Goal: Transaction & Acquisition: Subscribe to service/newsletter

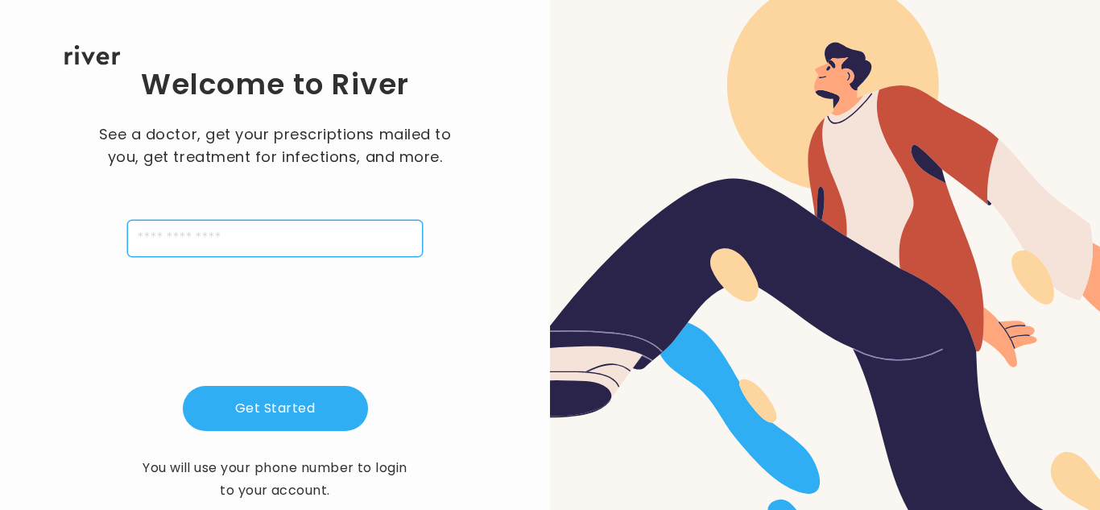
click at [176, 232] on input "tel" at bounding box center [275, 238] width 296 height 37
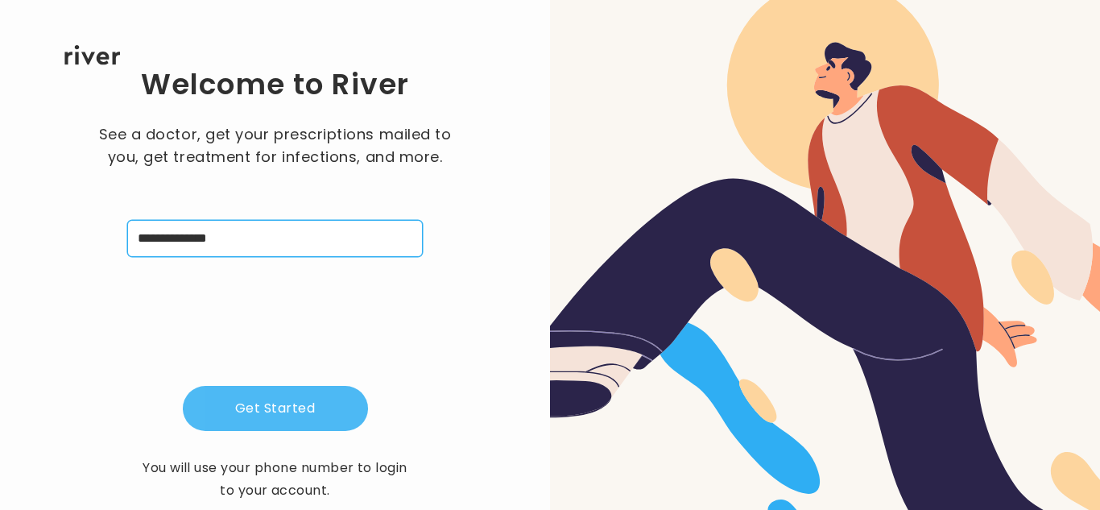
type input "**********"
click at [305, 404] on button "Get Started" at bounding box center [275, 408] width 185 height 45
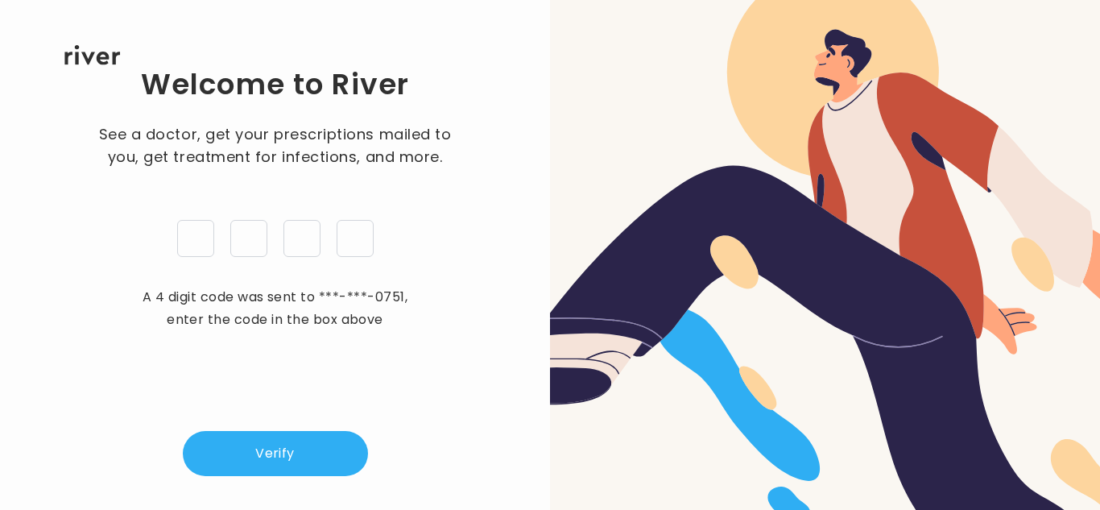
type input "*"
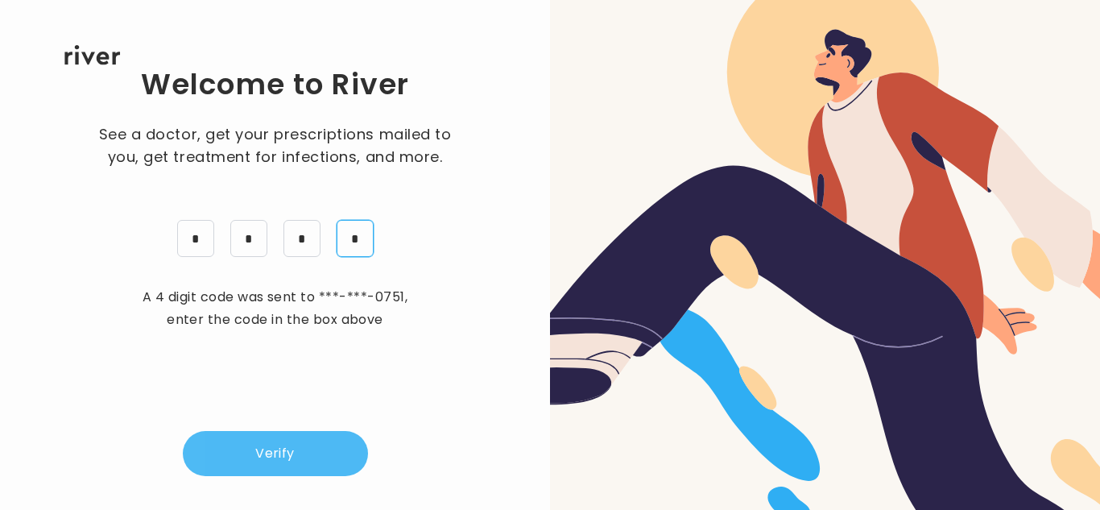
type input "*"
click at [279, 444] on button "Verify" at bounding box center [275, 453] width 185 height 45
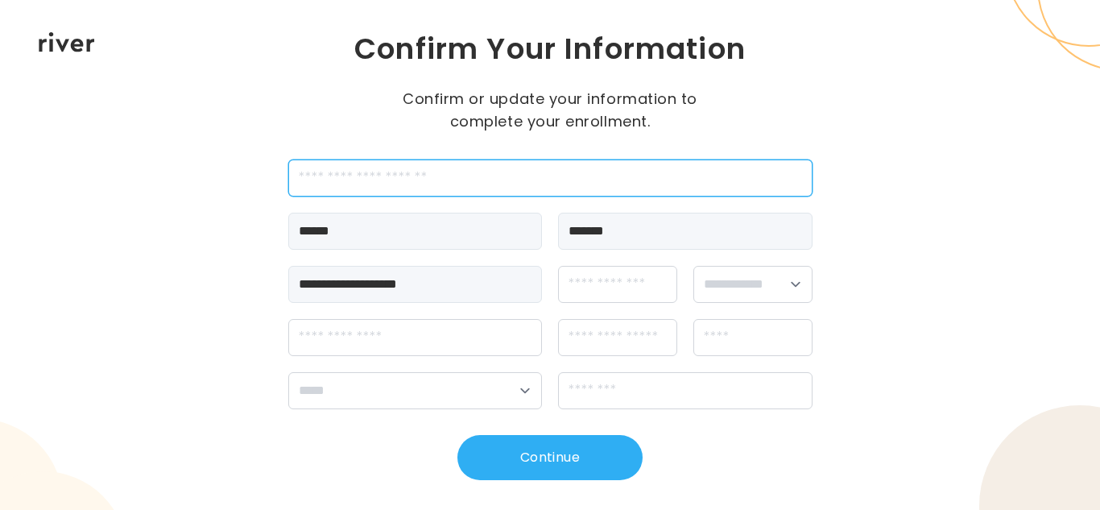
click at [405, 179] on input "employeeId" at bounding box center [550, 177] width 524 height 37
type input "*"
type input "*******"
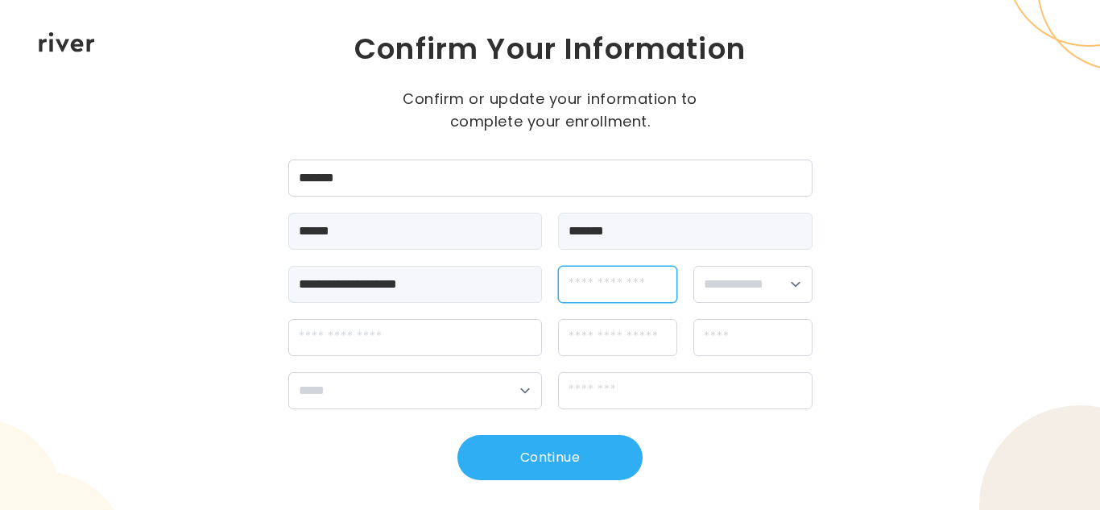
click at [616, 292] on input "dateOfBirth" at bounding box center [617, 284] width 119 height 37
type input "**********"
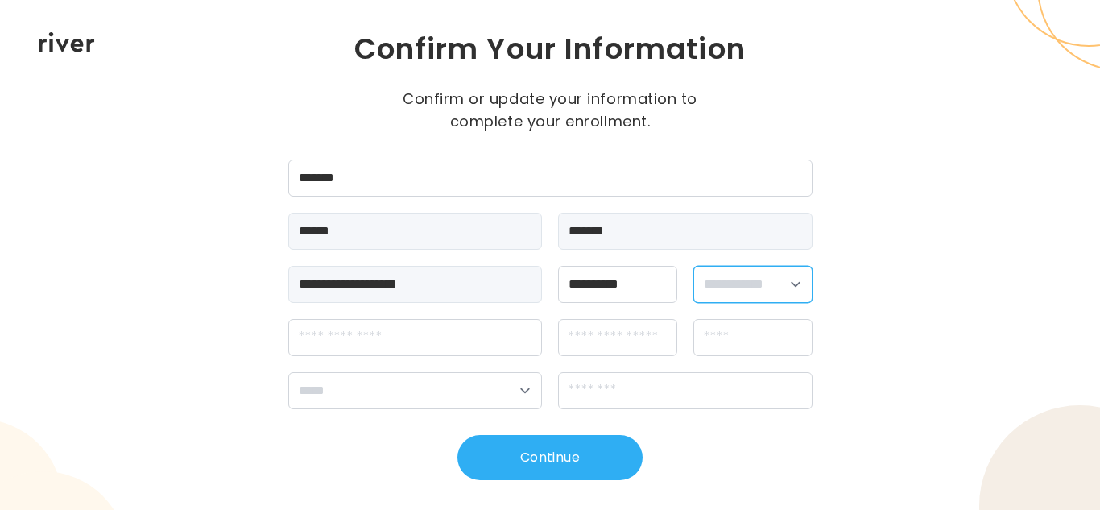
click at [769, 286] on select "**********" at bounding box center [752, 284] width 119 height 37
select select "******"
click at [693, 266] on select "**********" at bounding box center [752, 284] width 119 height 37
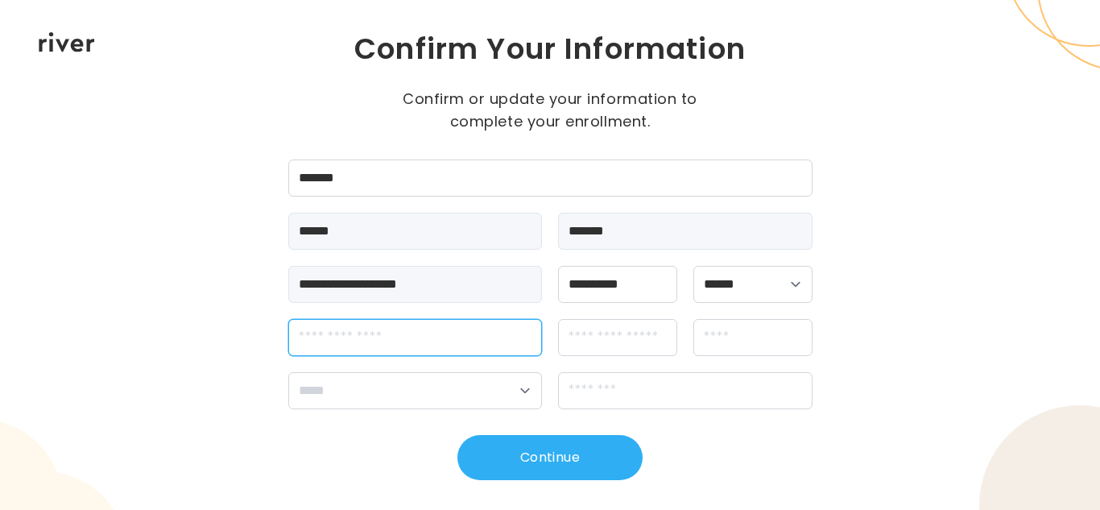
click at [451, 343] on input "streetAddress" at bounding box center [415, 337] width 255 height 37
type input "**********"
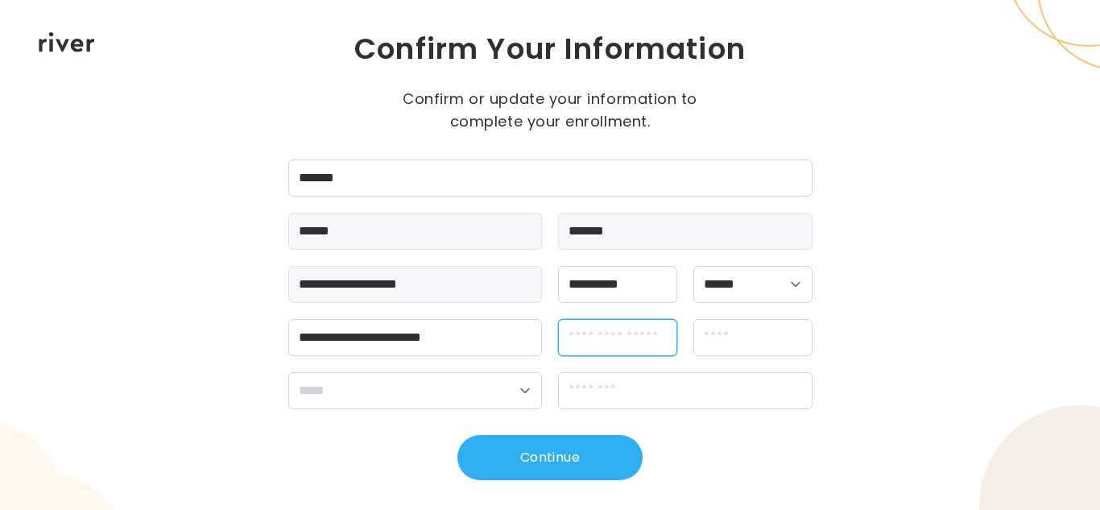
click at [594, 342] on input "apt" at bounding box center [617, 337] width 119 height 37
type input "***"
click at [767, 340] on input "city" at bounding box center [752, 337] width 119 height 37
type input "*****"
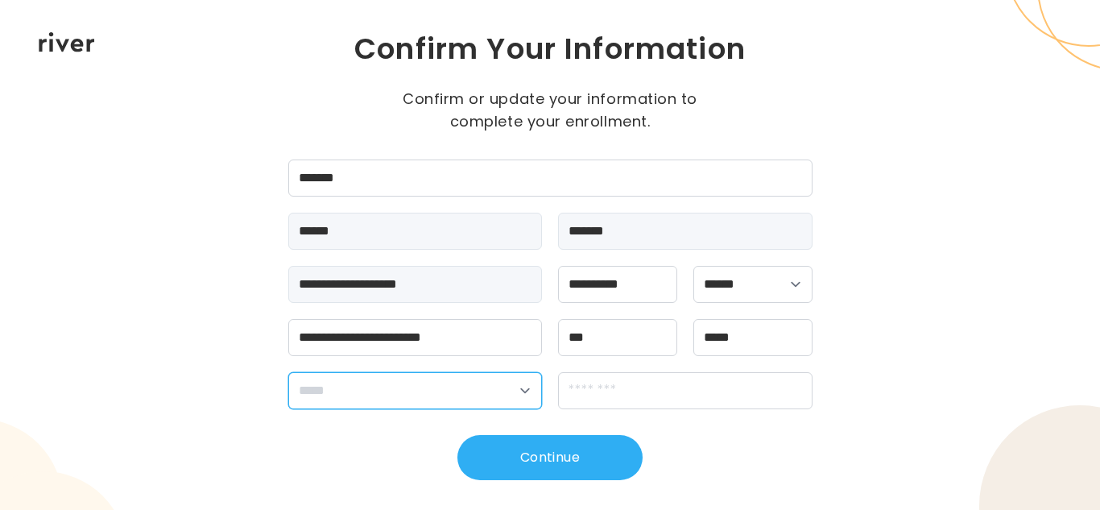
click at [515, 394] on select "**********" at bounding box center [415, 390] width 255 height 37
select select "**"
click at [288, 372] on select "**********" at bounding box center [415, 390] width 255 height 37
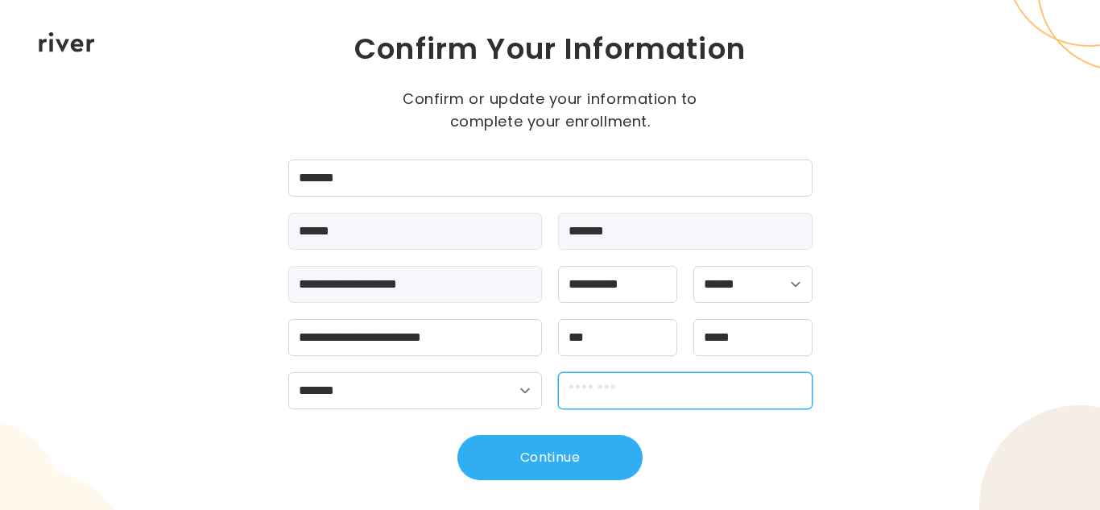
click at [744, 395] on input "zipCode" at bounding box center [685, 390] width 255 height 37
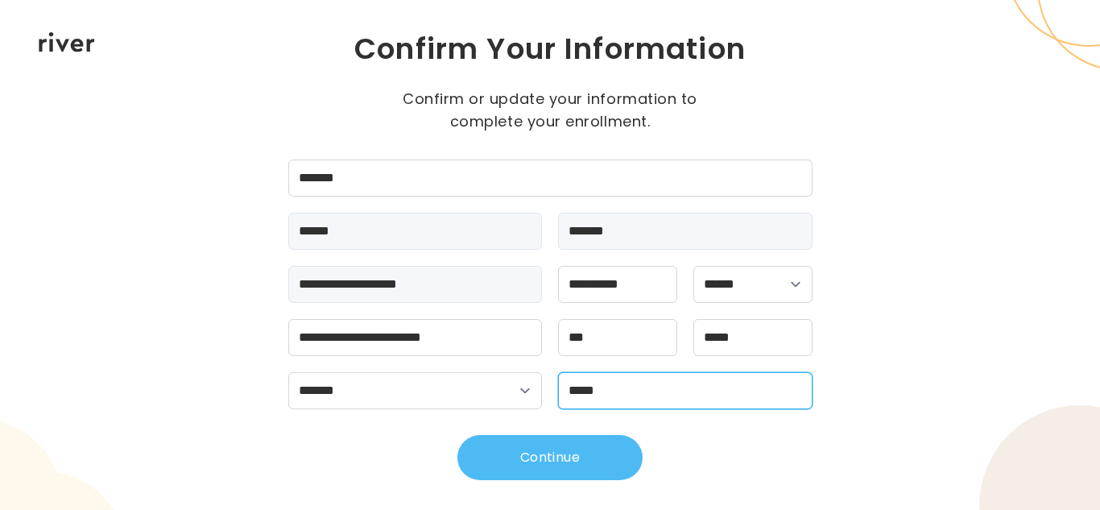
type input "*****"
click at [611, 465] on button "Continue" at bounding box center [549, 457] width 185 height 45
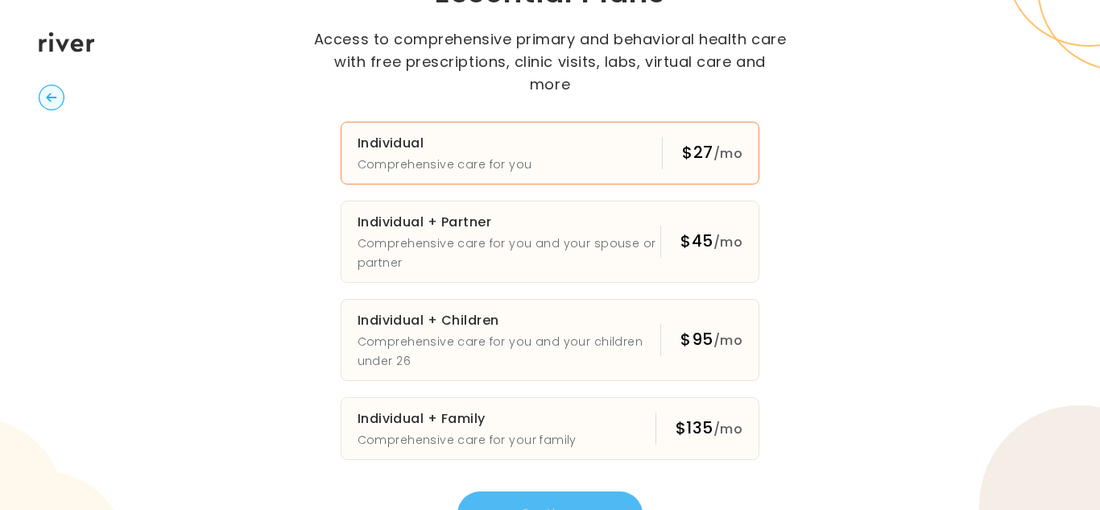
click at [451, 132] on h3 "Individual" at bounding box center [445, 143] width 175 height 23
click at [565, 492] on button "Continue" at bounding box center [549, 513] width 185 height 45
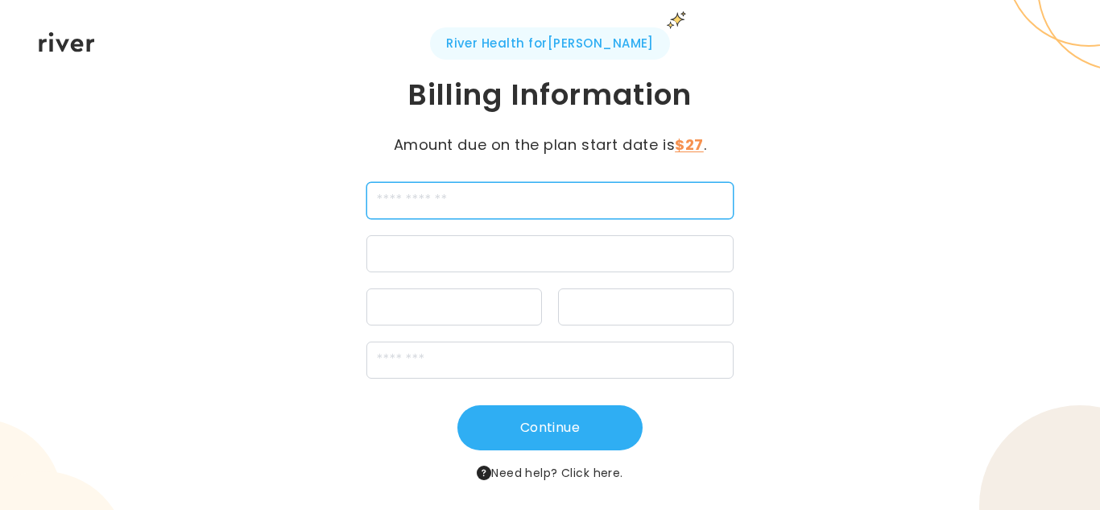
click at [621, 201] on input "cardName" at bounding box center [549, 200] width 367 height 37
type input "**********"
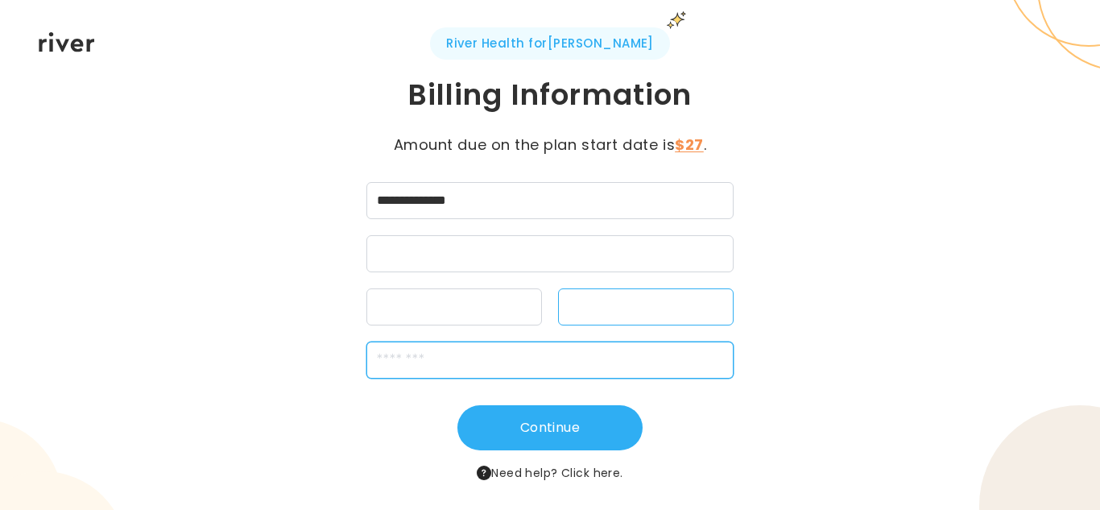
click at [625, 359] on input "zipCode" at bounding box center [549, 360] width 367 height 37
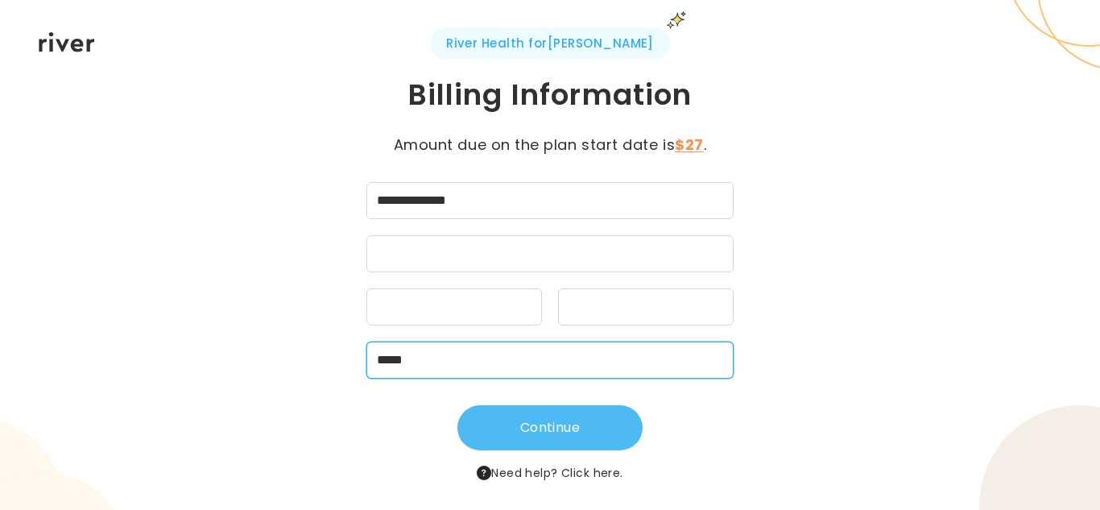
type input "*****"
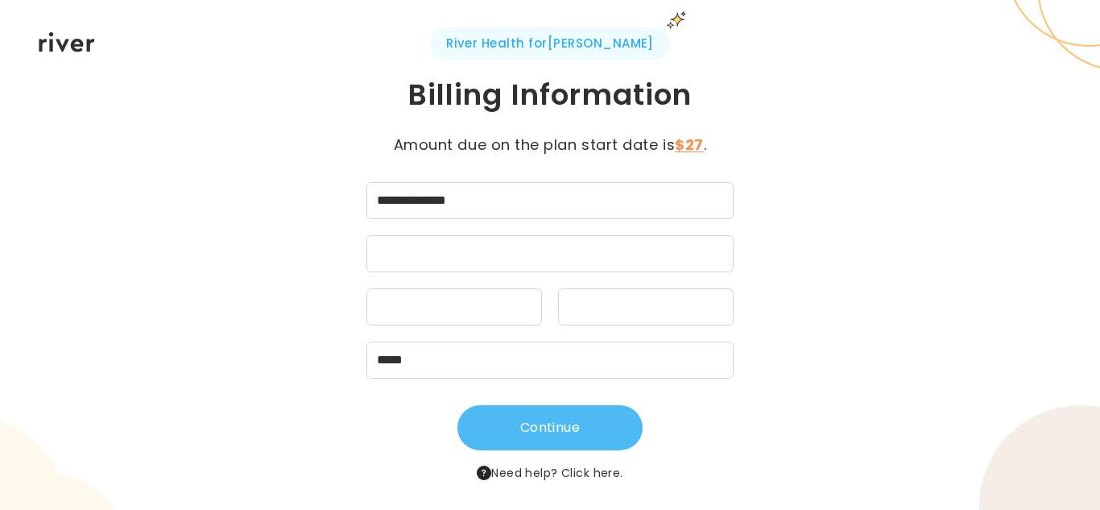
click at [530, 435] on button "Continue" at bounding box center [549, 427] width 185 height 45
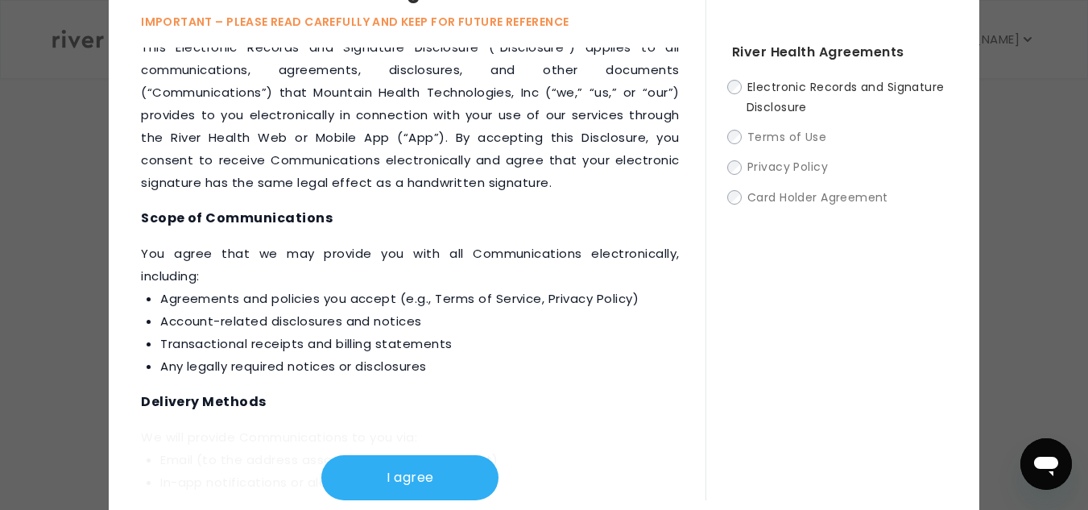
scroll to position [72, 0]
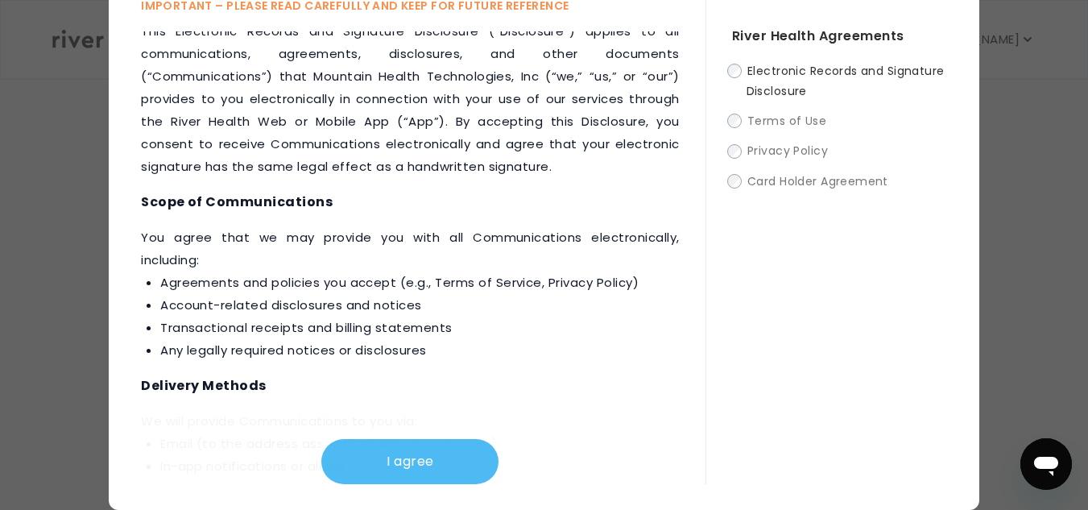
click at [347, 462] on button "I agree" at bounding box center [409, 461] width 177 height 45
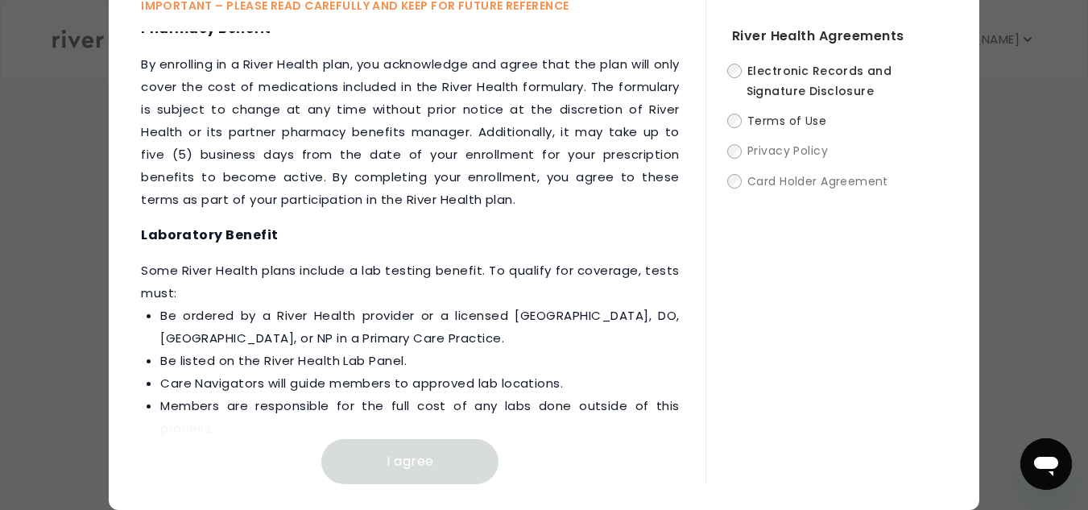
scroll to position [2412, 0]
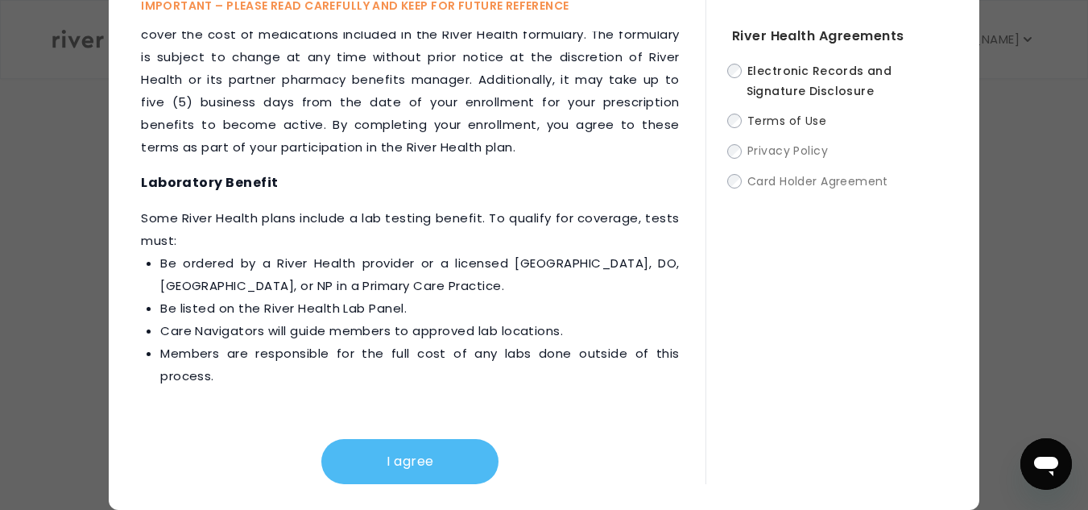
click at [419, 455] on button "I agree" at bounding box center [409, 461] width 177 height 45
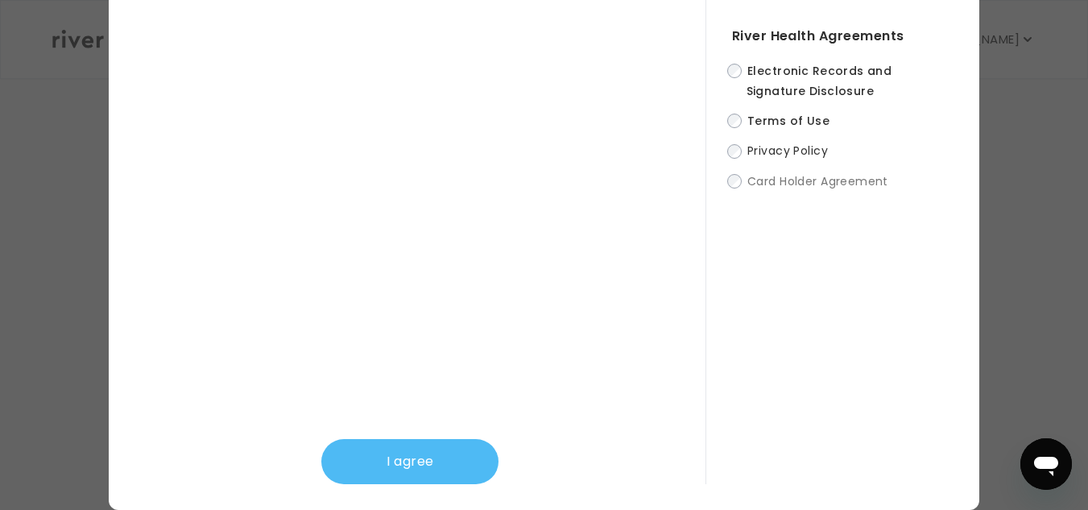
click at [372, 452] on button "I agree" at bounding box center [409, 461] width 177 height 45
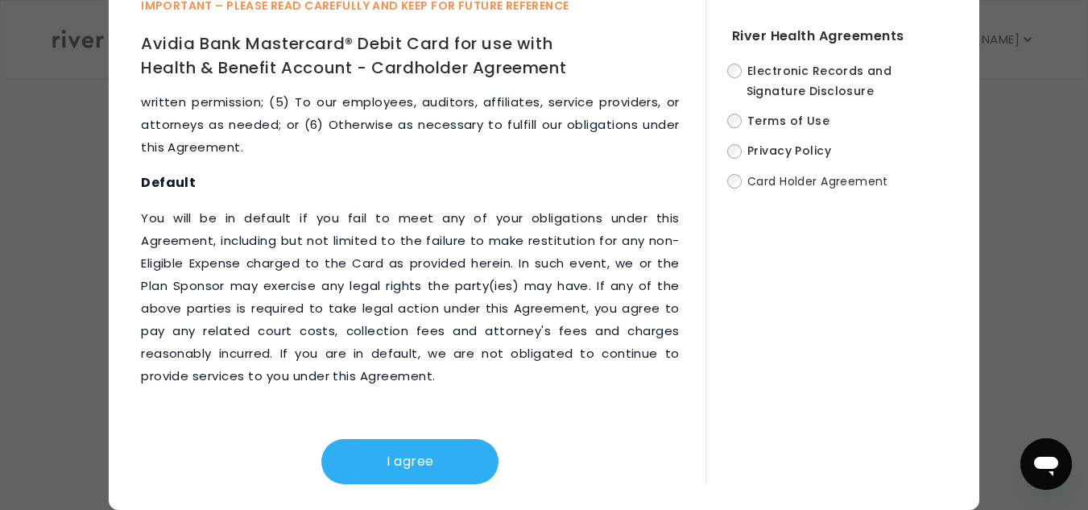
scroll to position [9190, 0]
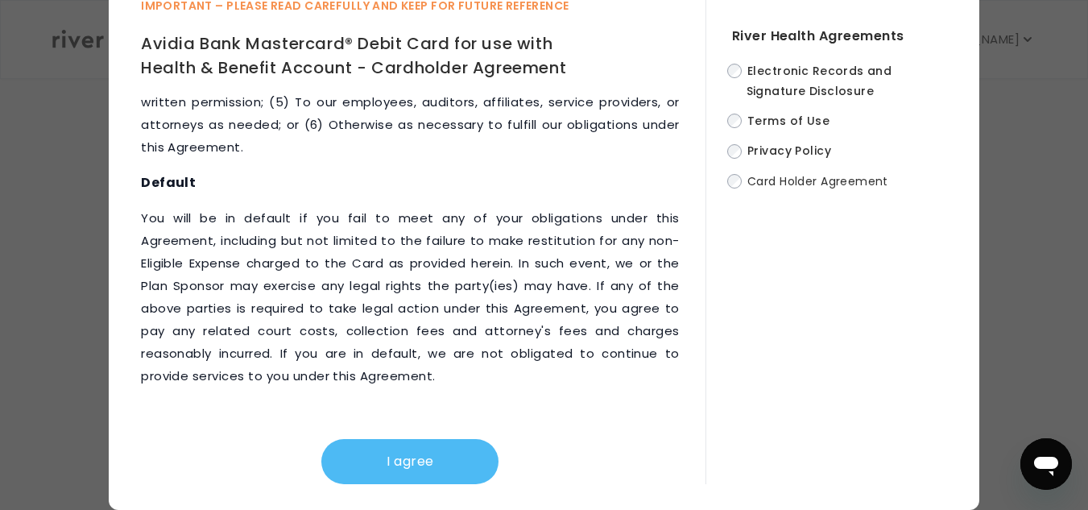
click at [409, 459] on button "I agree" at bounding box center [409, 461] width 177 height 45
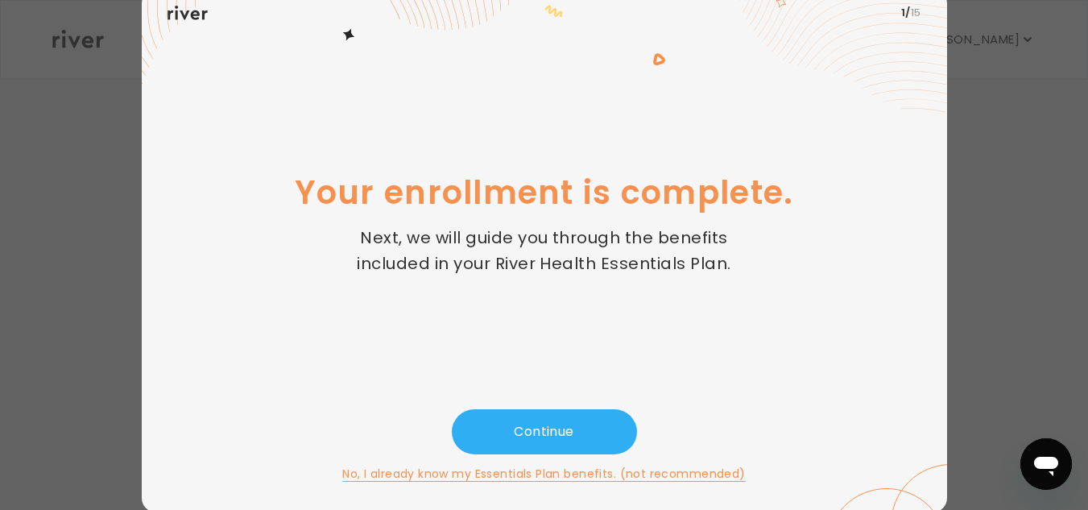
scroll to position [14, 0]
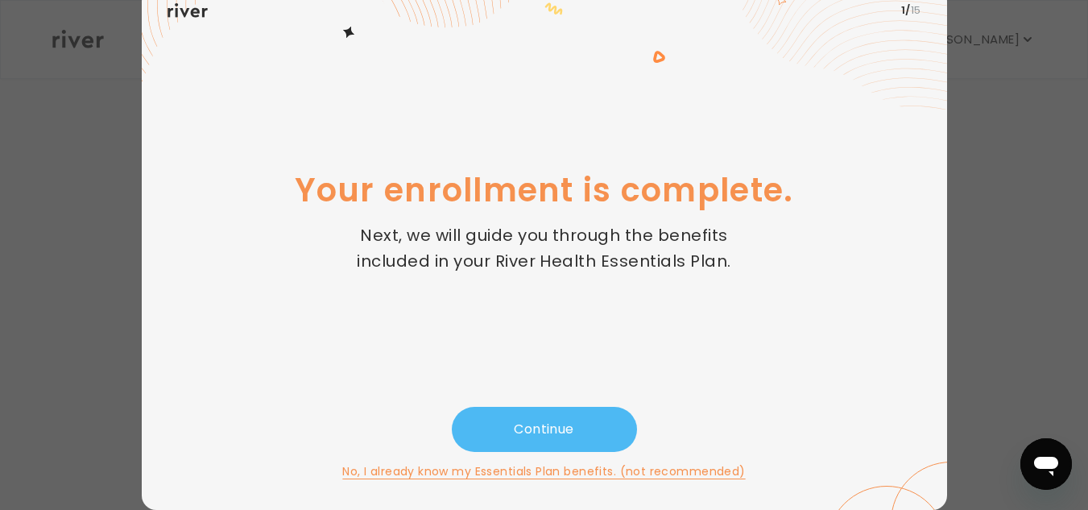
click at [526, 430] on button "Continue" at bounding box center [544, 429] width 185 height 45
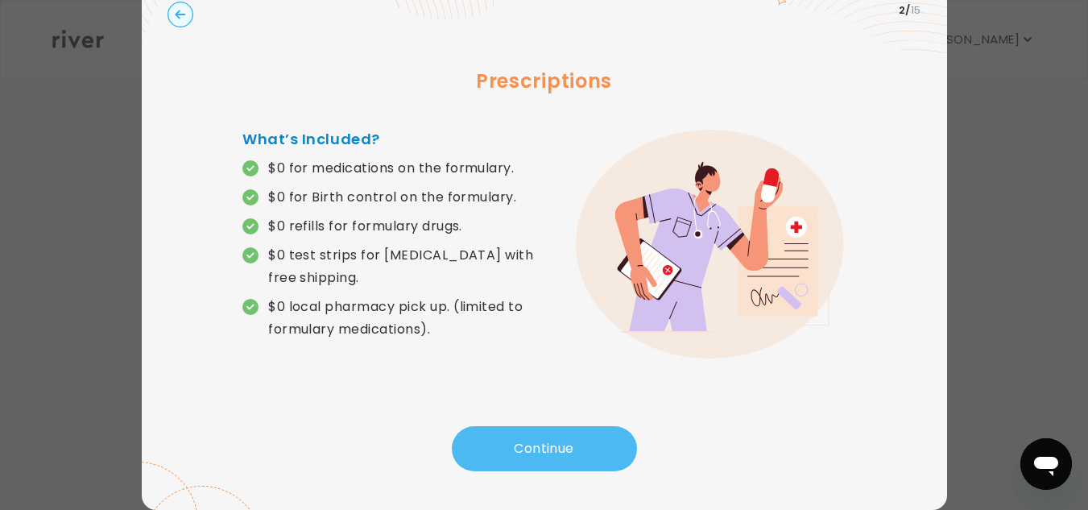
click at [561, 449] on button "Continue" at bounding box center [544, 448] width 185 height 45
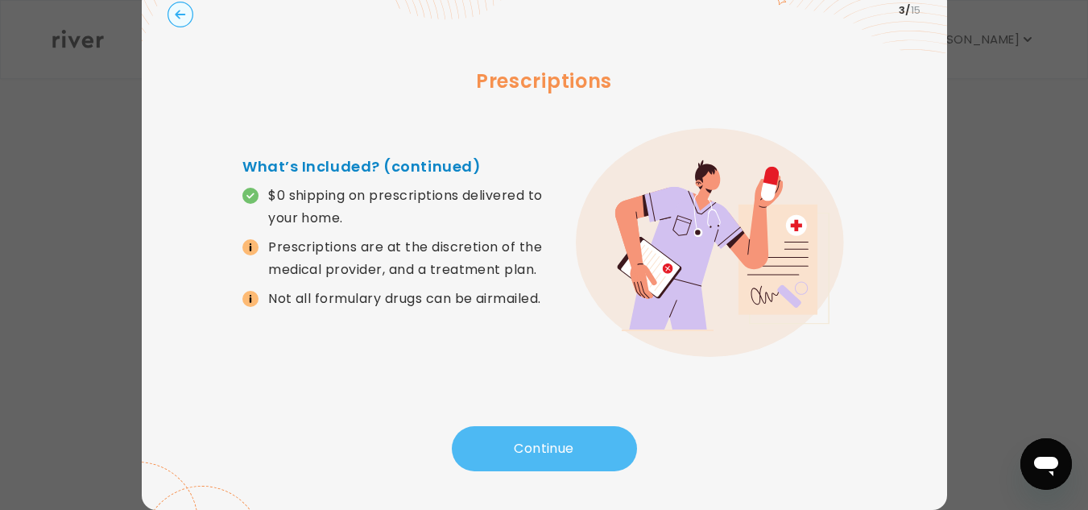
click at [495, 456] on button "Continue" at bounding box center [544, 448] width 185 height 45
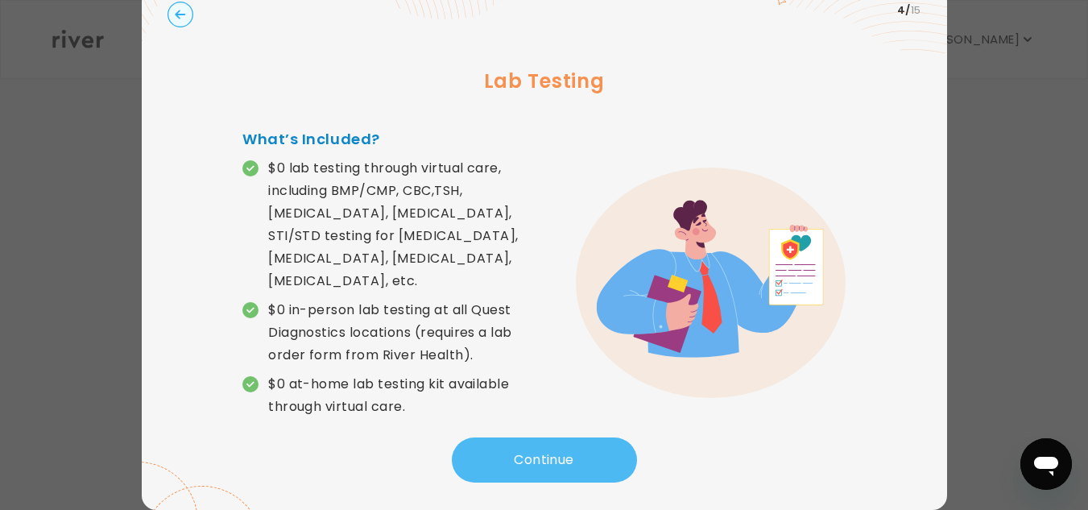
click at [574, 450] on button "Continue" at bounding box center [544, 459] width 185 height 45
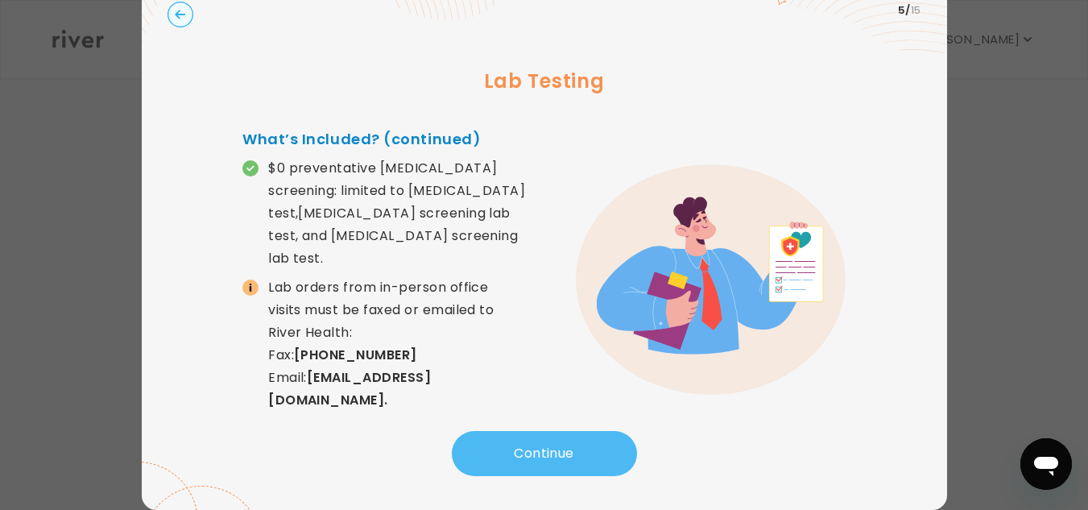
click at [542, 445] on button "Continue" at bounding box center [544, 453] width 185 height 45
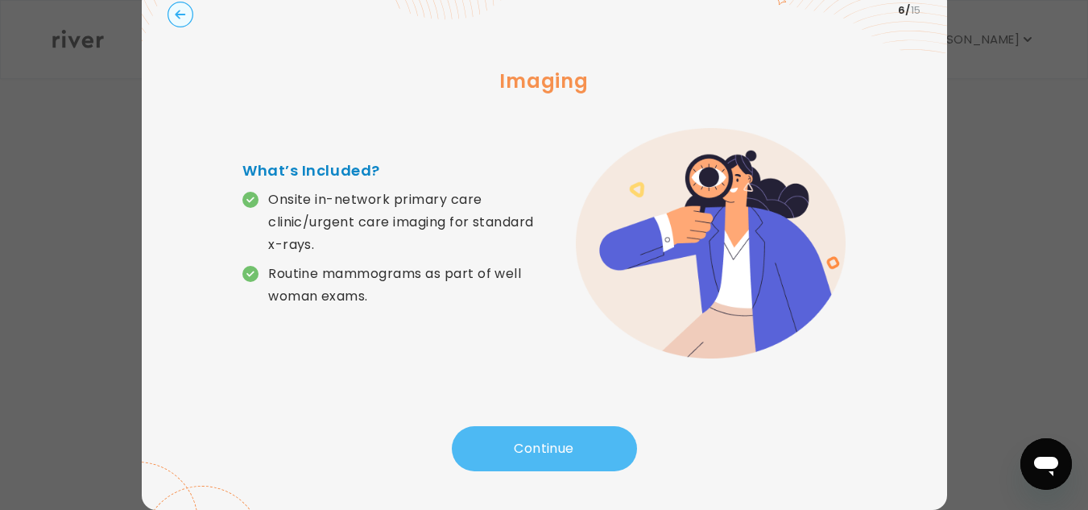
click at [571, 446] on button "Continue" at bounding box center [544, 448] width 185 height 45
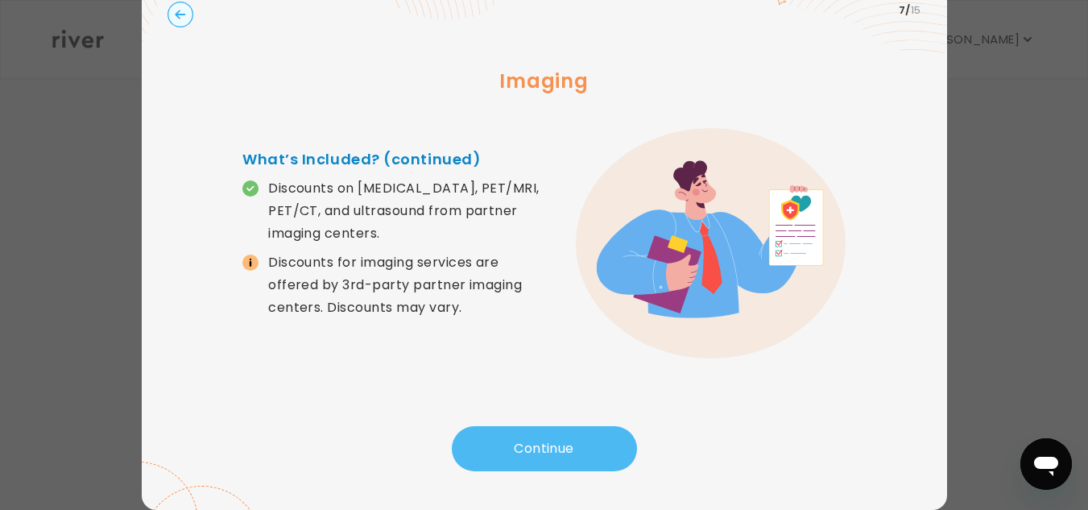
click at [543, 449] on button "Continue" at bounding box center [544, 448] width 185 height 45
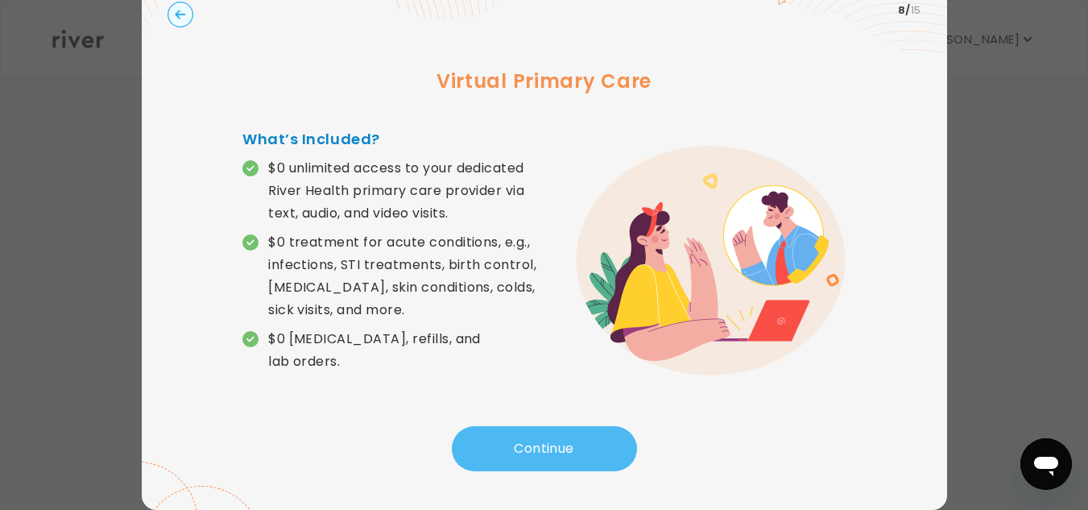
click at [518, 442] on button "Continue" at bounding box center [544, 448] width 185 height 45
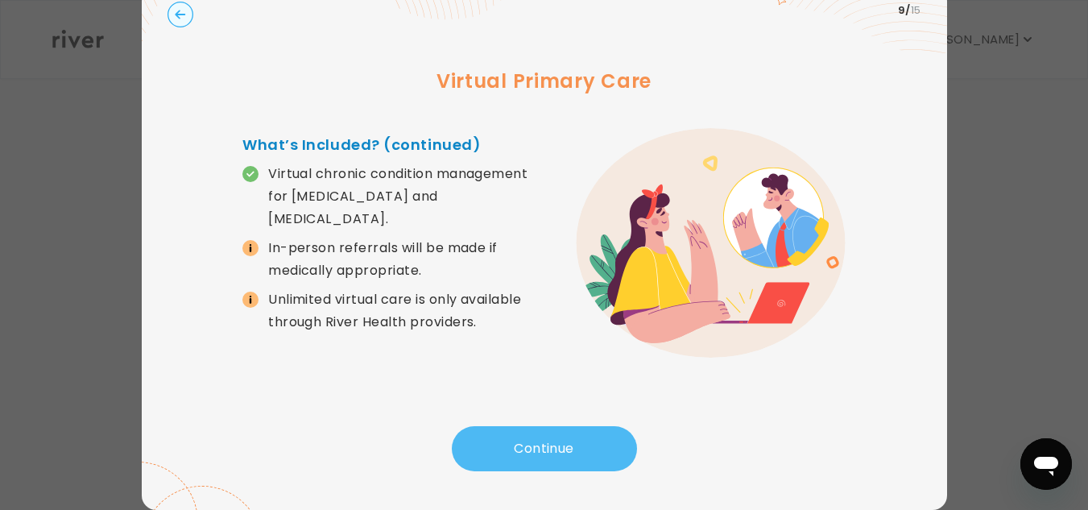
click at [544, 444] on button "Continue" at bounding box center [544, 448] width 185 height 45
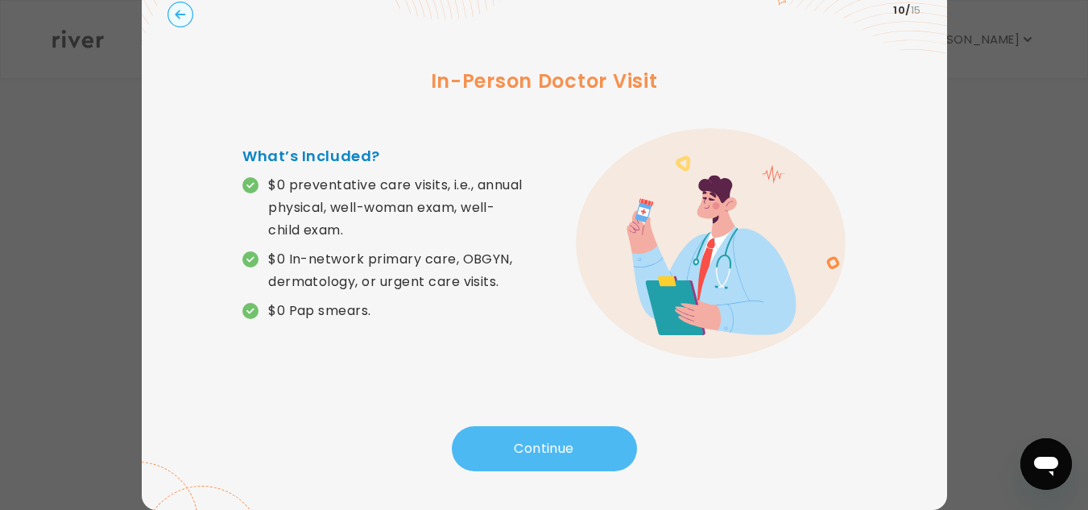
click at [587, 451] on button "Continue" at bounding box center [544, 448] width 185 height 45
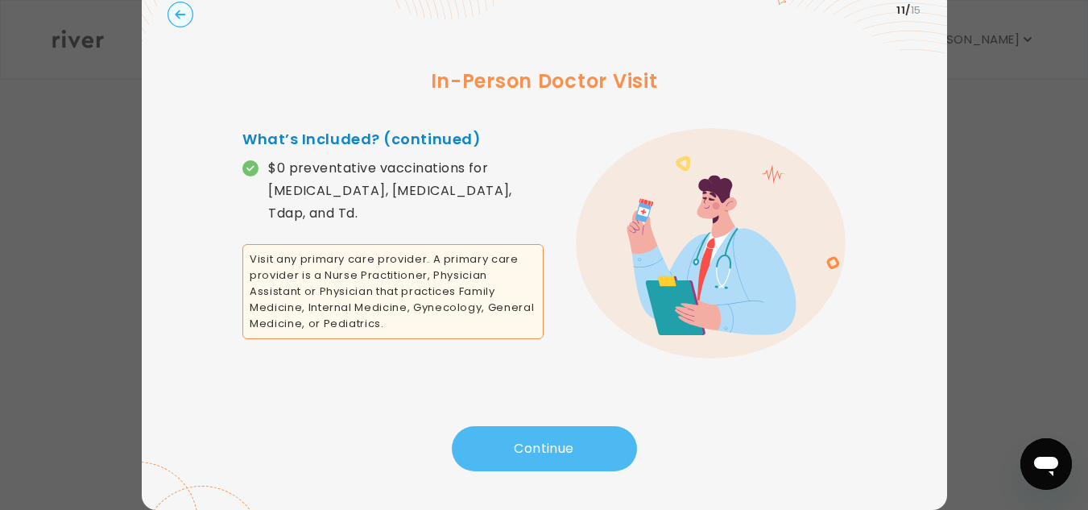
click at [559, 443] on button "Continue" at bounding box center [544, 448] width 185 height 45
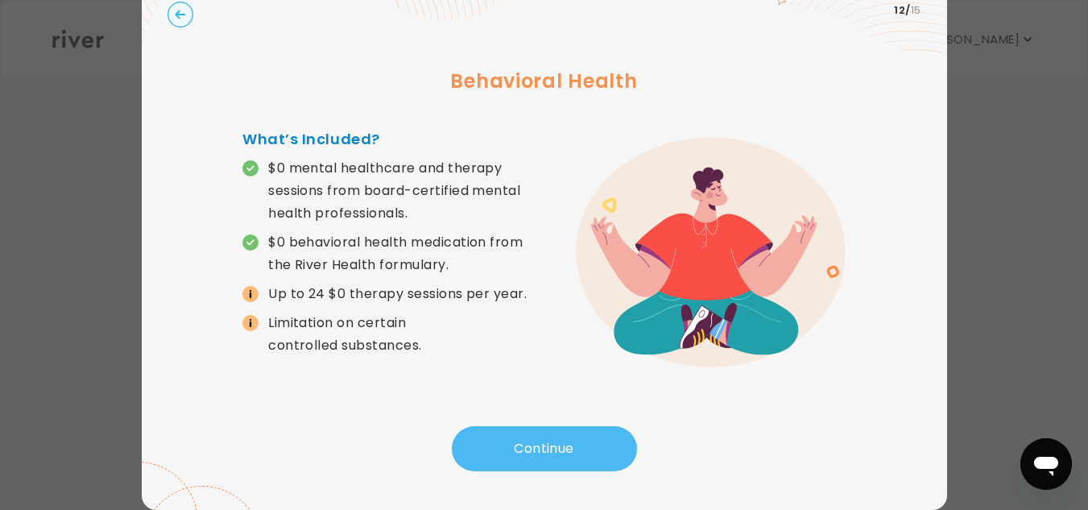
click at [601, 437] on button "Continue" at bounding box center [544, 448] width 185 height 45
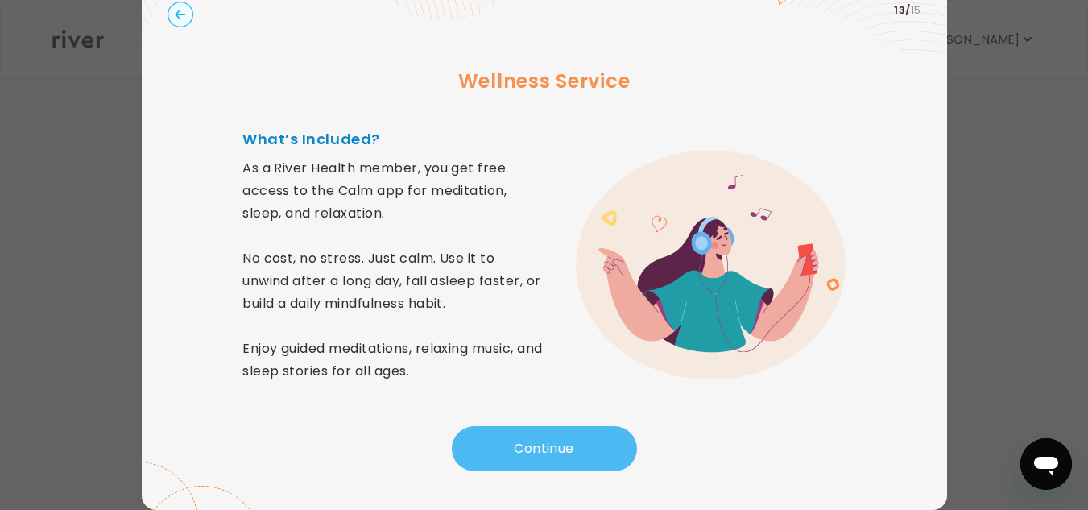
click at [578, 445] on button "Continue" at bounding box center [544, 448] width 185 height 45
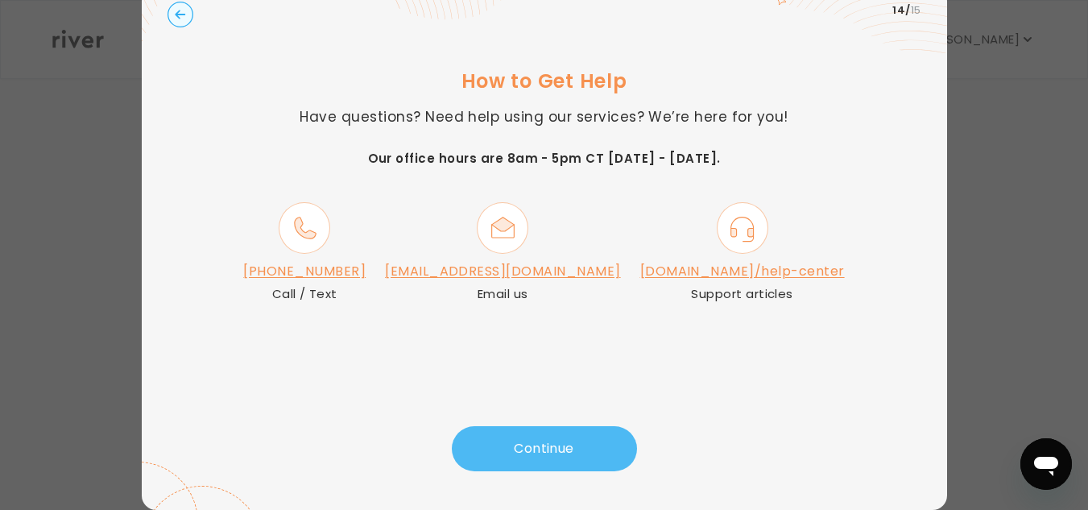
click at [539, 445] on button "Continue" at bounding box center [544, 448] width 185 height 45
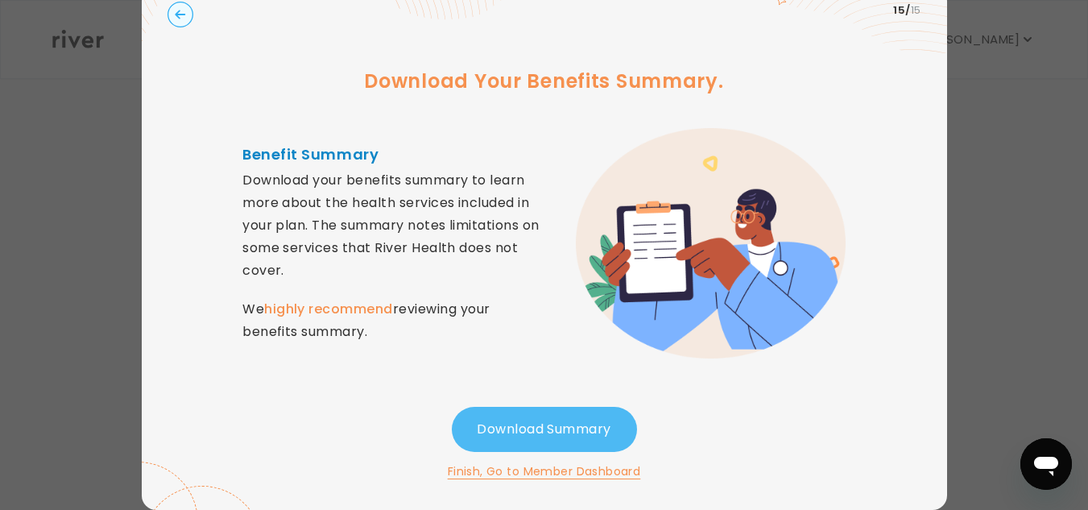
click at [499, 421] on button "Download Summary" at bounding box center [544, 429] width 185 height 45
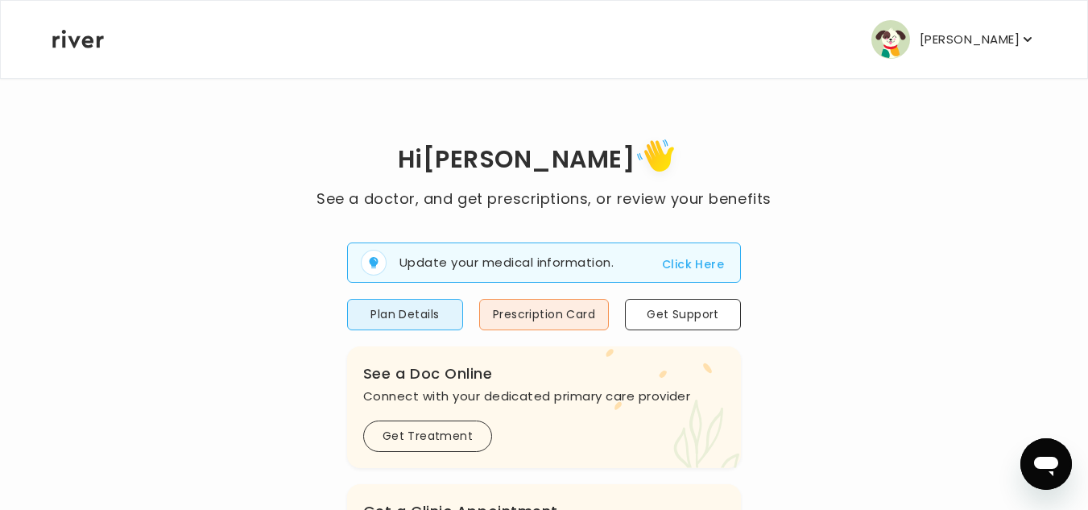
click at [672, 263] on button "Click Here" at bounding box center [693, 264] width 62 height 19
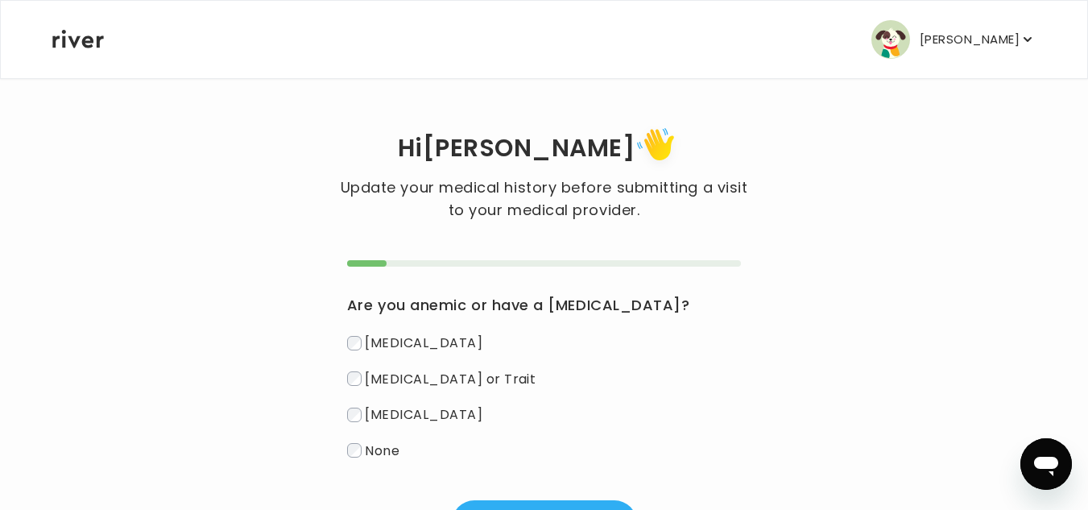
scroll to position [81, 0]
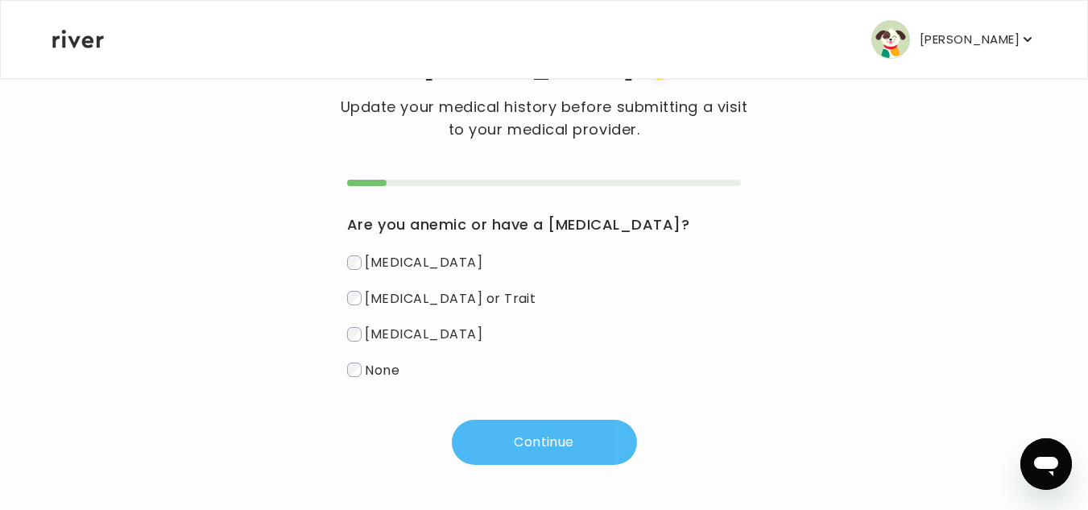
click at [581, 437] on button "Continue" at bounding box center [544, 442] width 185 height 45
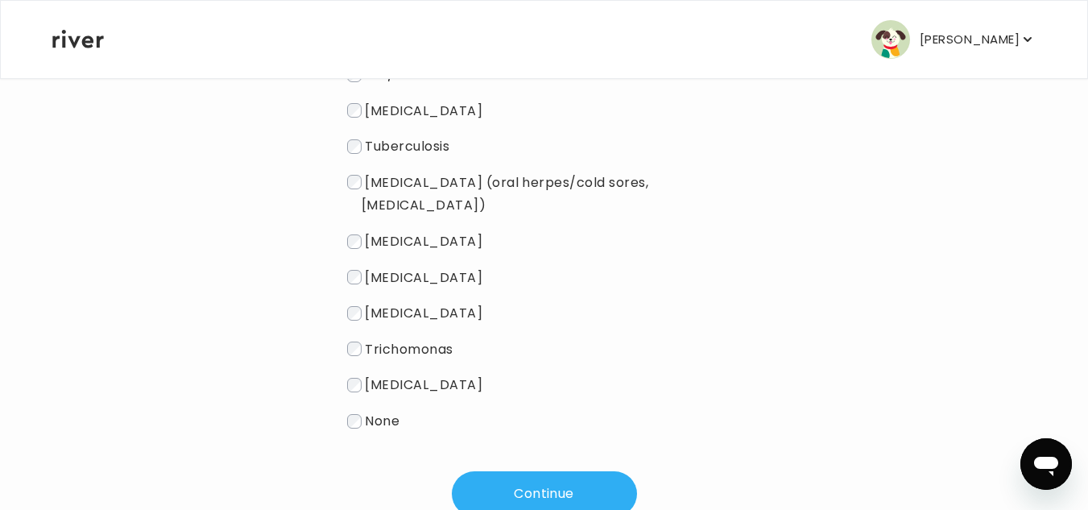
scroll to position [322, 0]
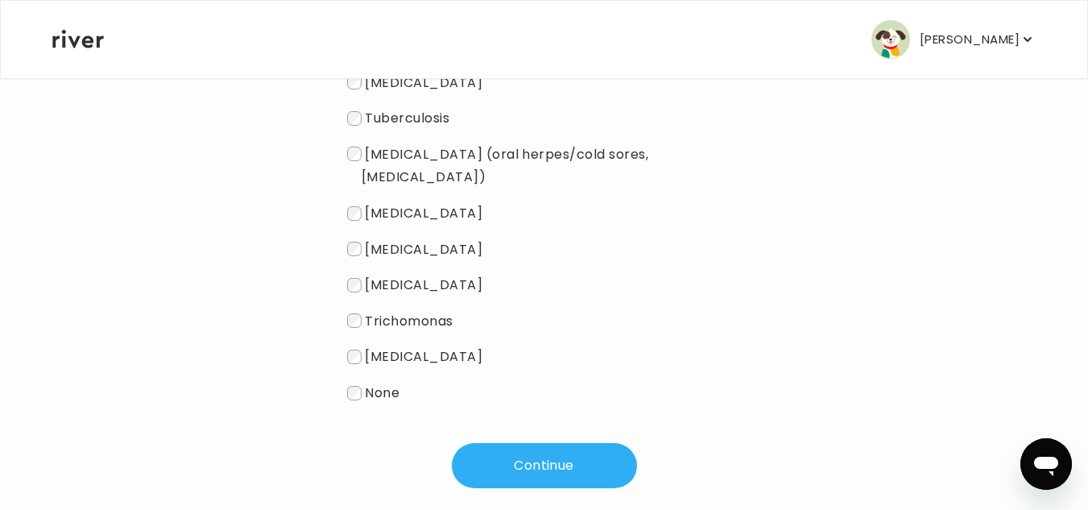
click at [378, 383] on span "None" at bounding box center [382, 392] width 35 height 19
click at [515, 443] on button "Continue" at bounding box center [544, 465] width 185 height 45
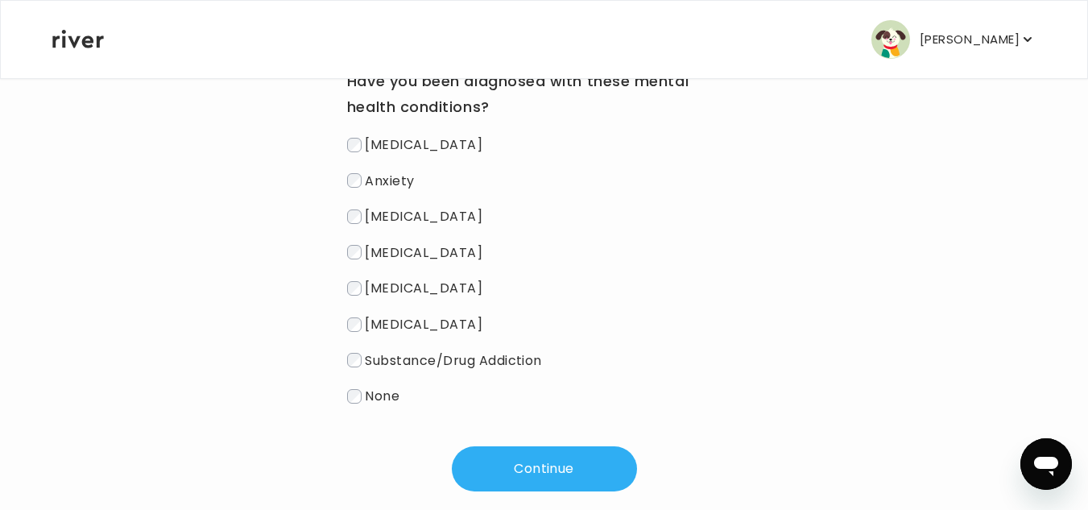
scroll to position [250, 0]
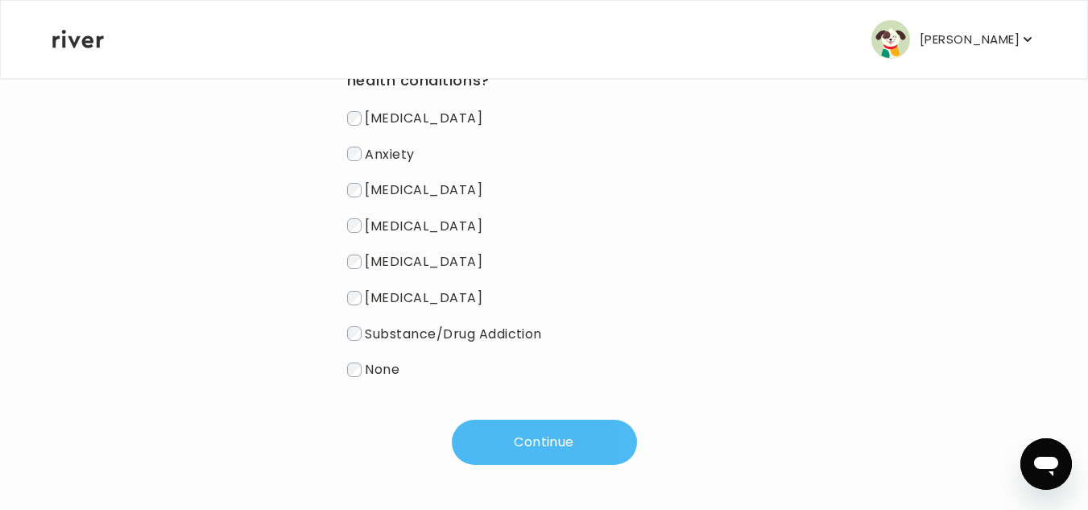
click at [536, 437] on button "Continue" at bounding box center [544, 442] width 185 height 45
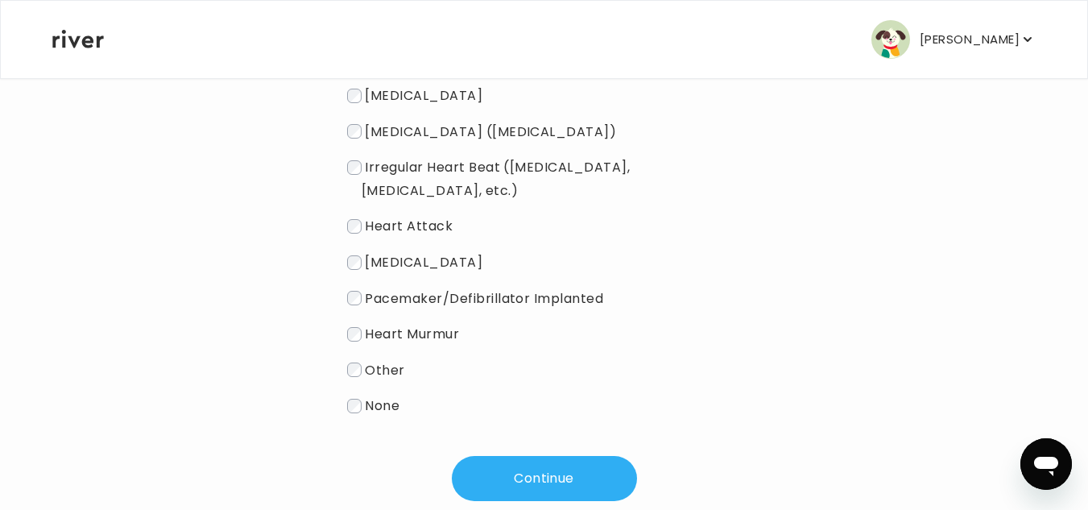
scroll to position [286, 0]
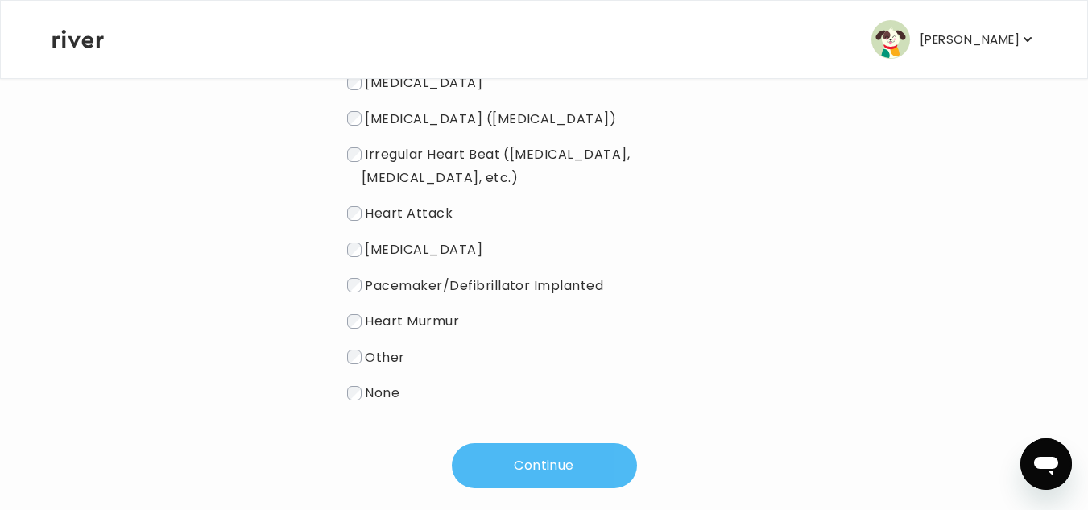
click at [602, 445] on button "Continue" at bounding box center [544, 465] width 185 height 45
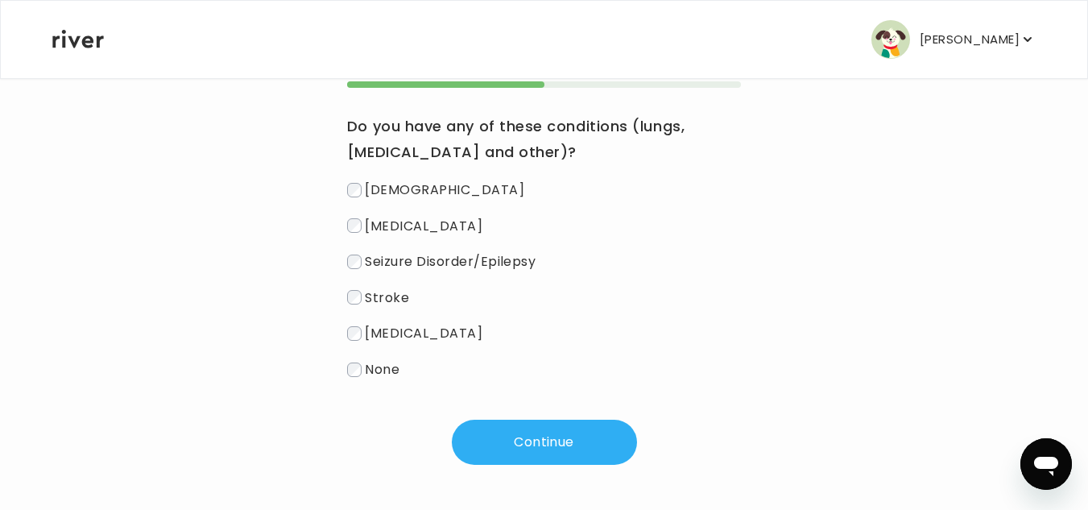
click at [391, 375] on span "None" at bounding box center [382, 369] width 35 height 19
click at [582, 442] on button "Continue" at bounding box center [544, 442] width 185 height 45
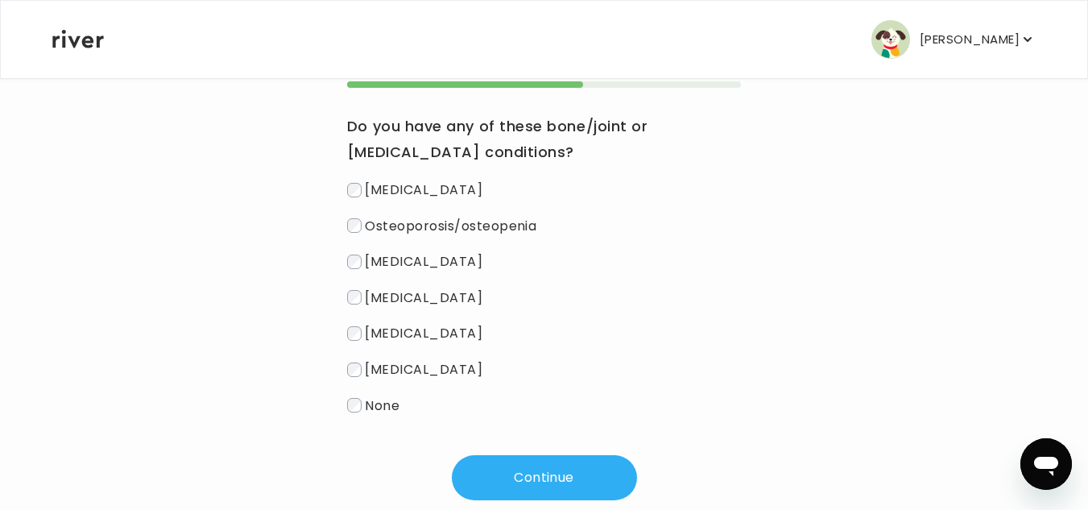
click at [375, 409] on span "None" at bounding box center [382, 404] width 35 height 19
click at [586, 474] on button "Continue" at bounding box center [544, 477] width 185 height 45
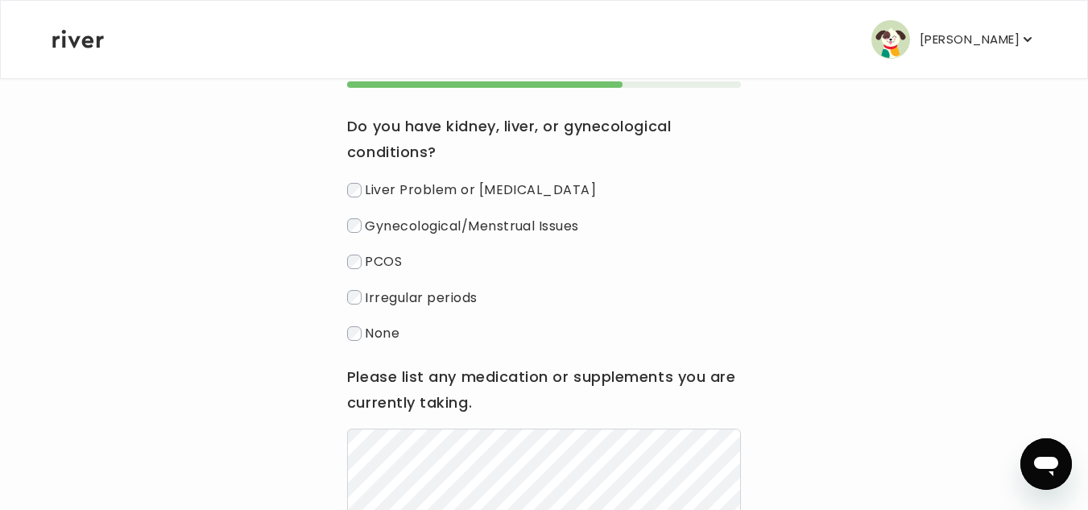
click at [414, 297] on span "Irregular periods" at bounding box center [421, 297] width 112 height 19
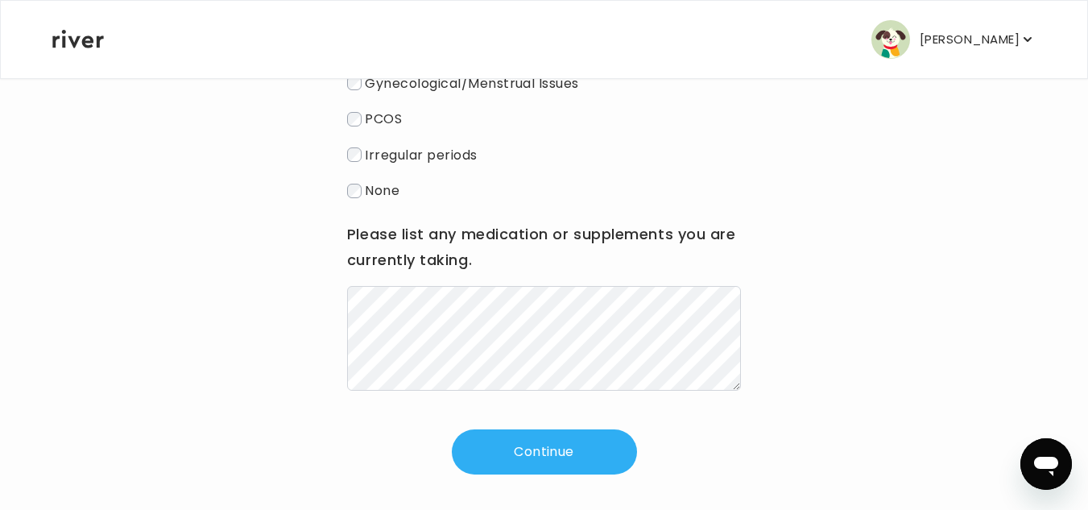
scroll to position [331, 0]
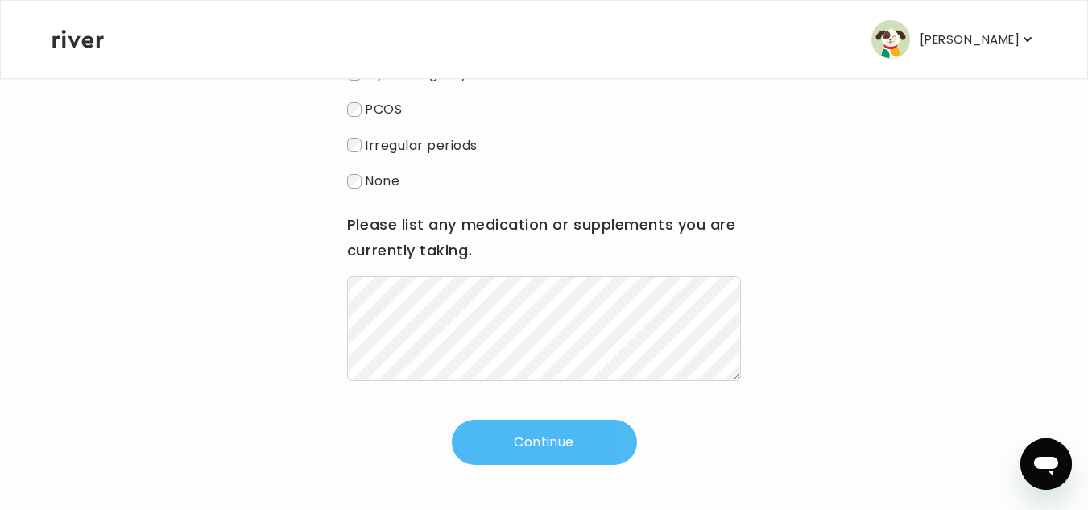
click at [538, 452] on button "Continue" at bounding box center [544, 442] width 185 height 45
click at [592, 424] on button "Continue" at bounding box center [544, 442] width 185 height 45
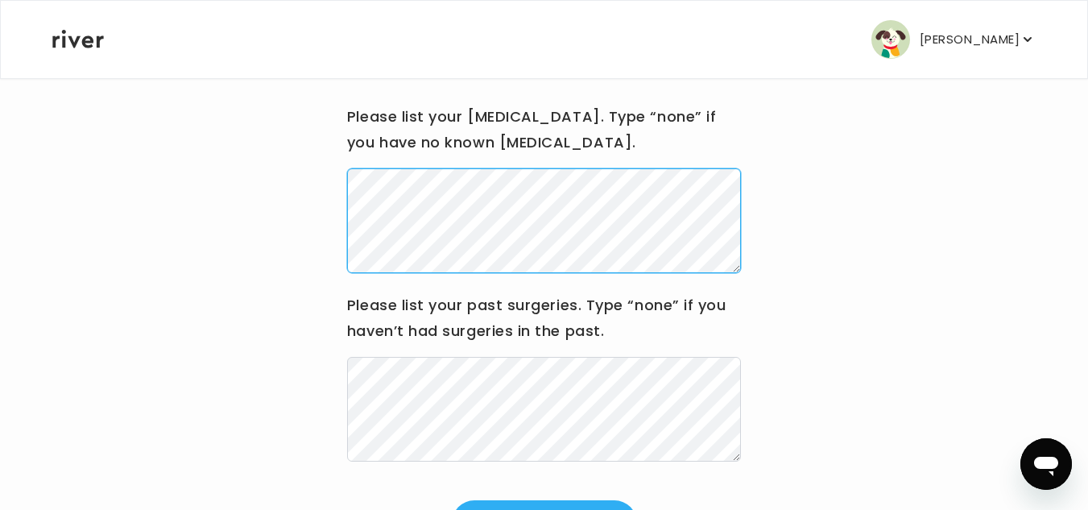
scroll to position [269, 0]
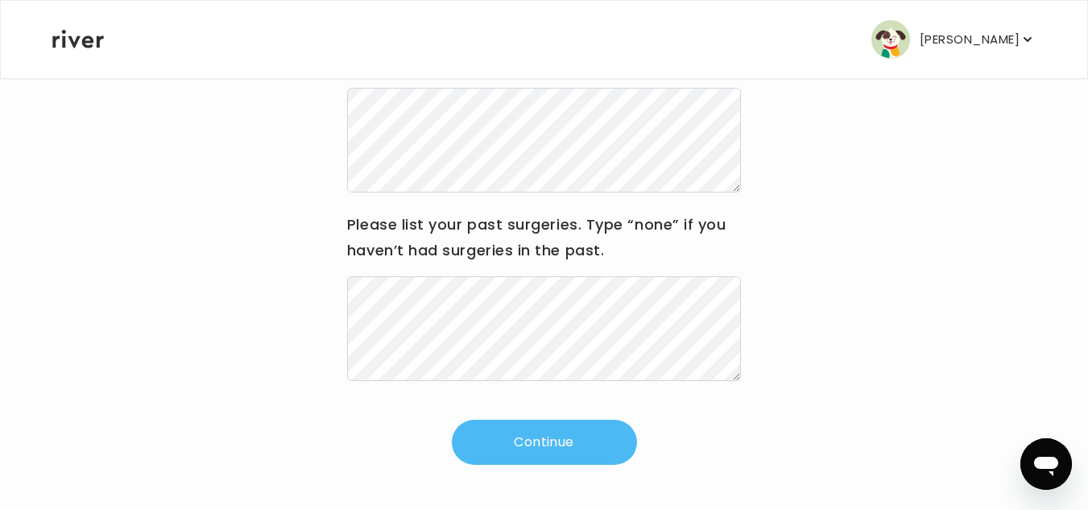
click at [592, 439] on button "Continue" at bounding box center [544, 442] width 185 height 45
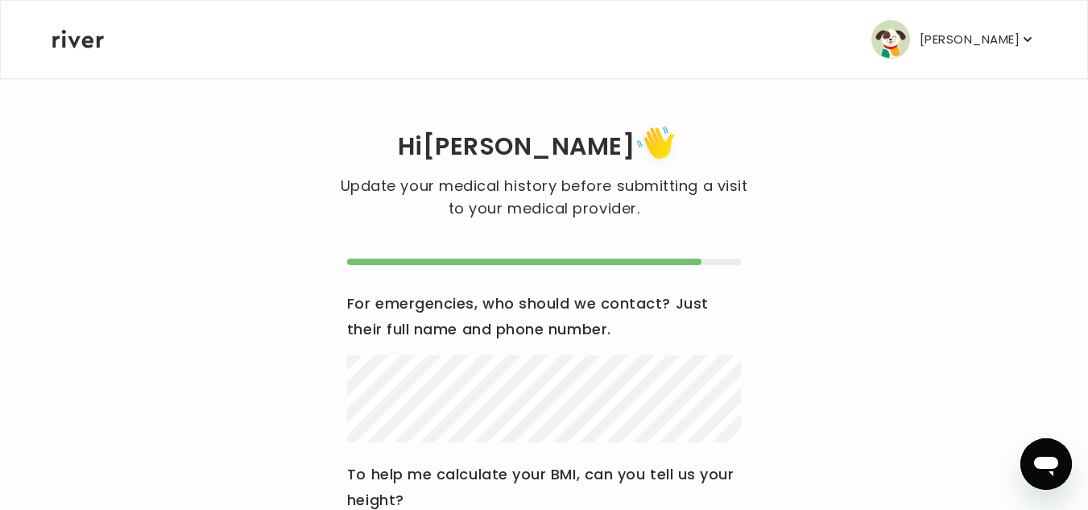
scroll to position [0, 0]
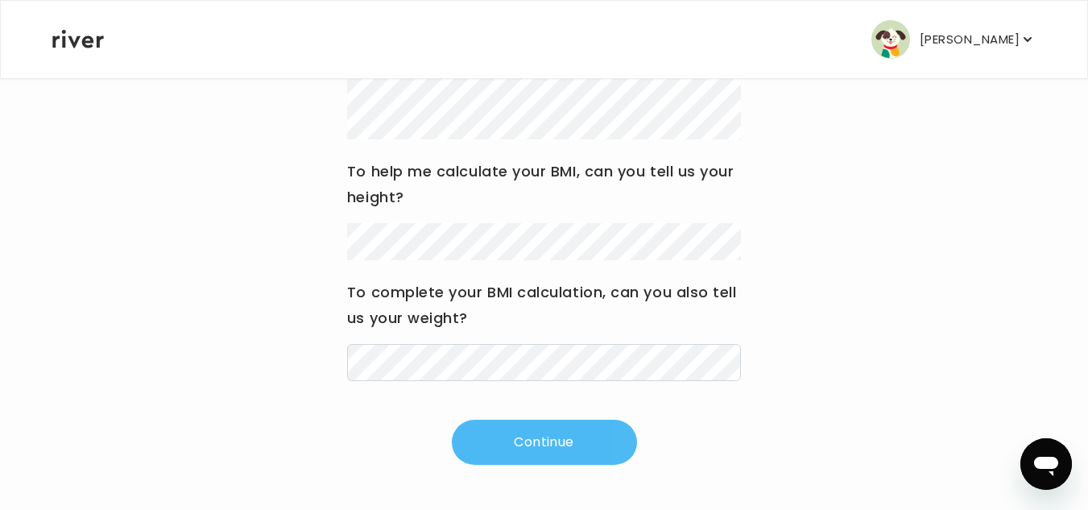
click at [611, 441] on button "Continue" at bounding box center [544, 442] width 185 height 45
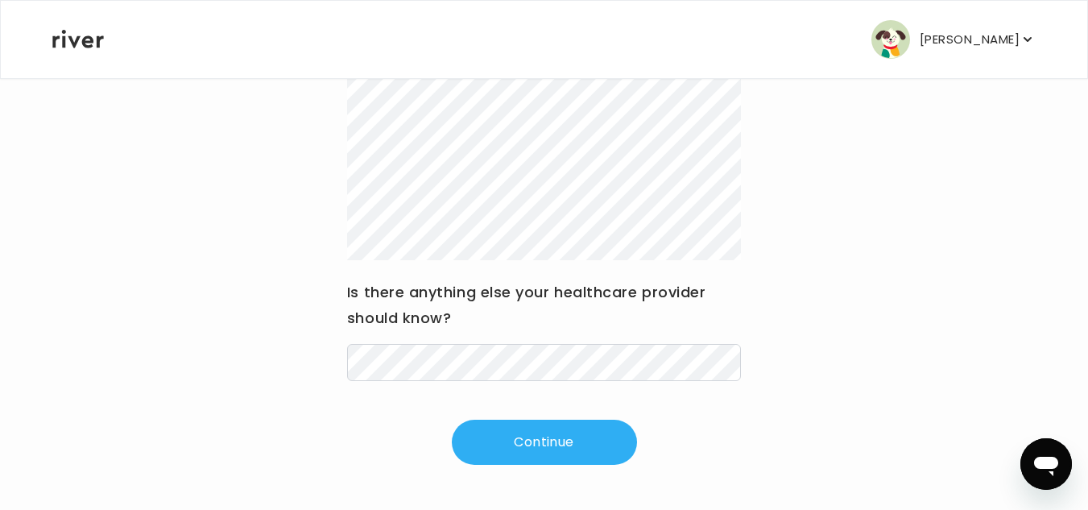
scroll to position [122, 0]
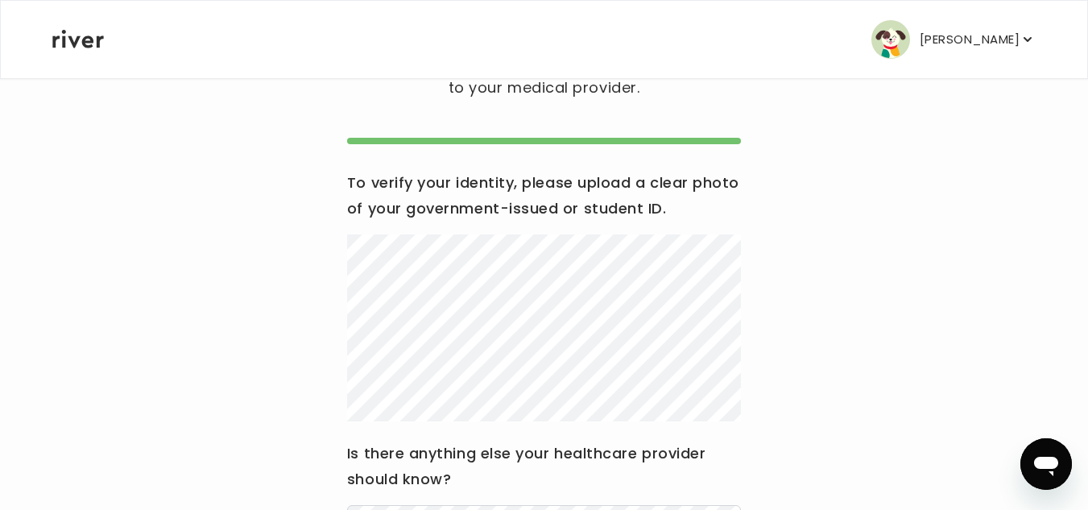
click at [951, 333] on div "Hi [PERSON_NAME] Update your medical history before submitting a visit to your …" at bounding box center [544, 313] width 985 height 626
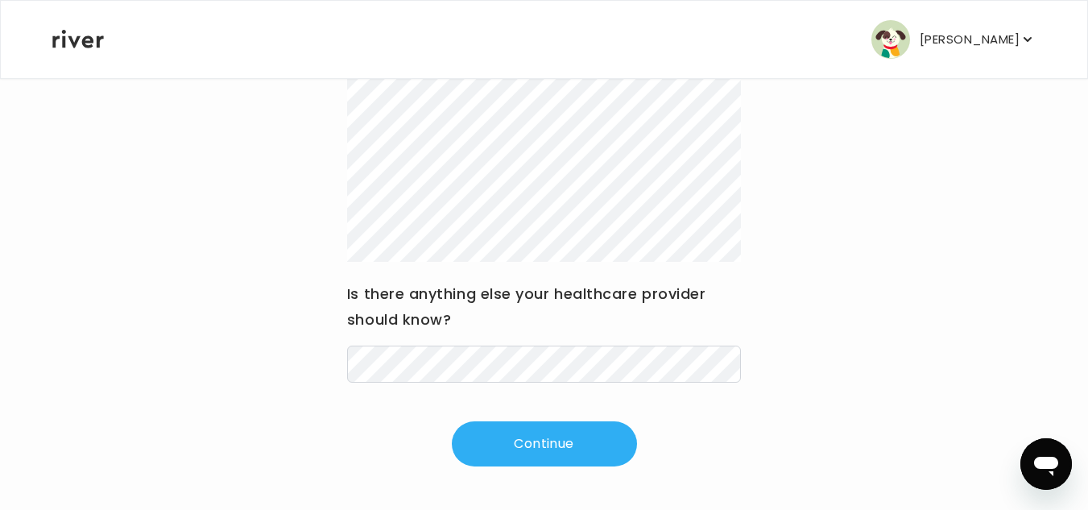
scroll to position [284, 0]
click at [1028, 351] on div "Hi [PERSON_NAME] Update your medical history before submitting a visit to your …" at bounding box center [544, 152] width 985 height 626
click at [601, 446] on button "Continue" at bounding box center [544, 442] width 185 height 45
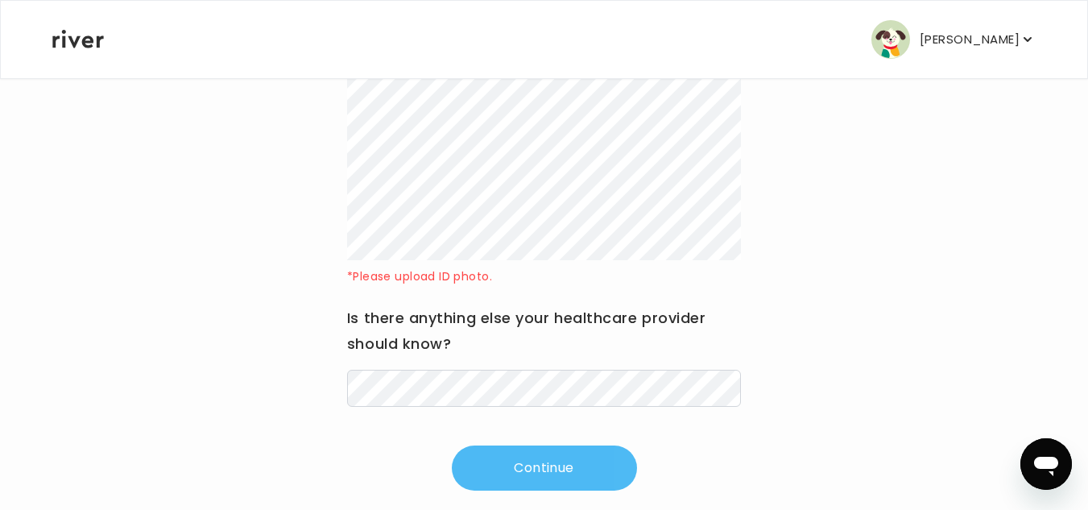
click at [576, 481] on button "Continue" at bounding box center [544, 467] width 185 height 45
click at [582, 458] on button "Continue" at bounding box center [544, 467] width 185 height 45
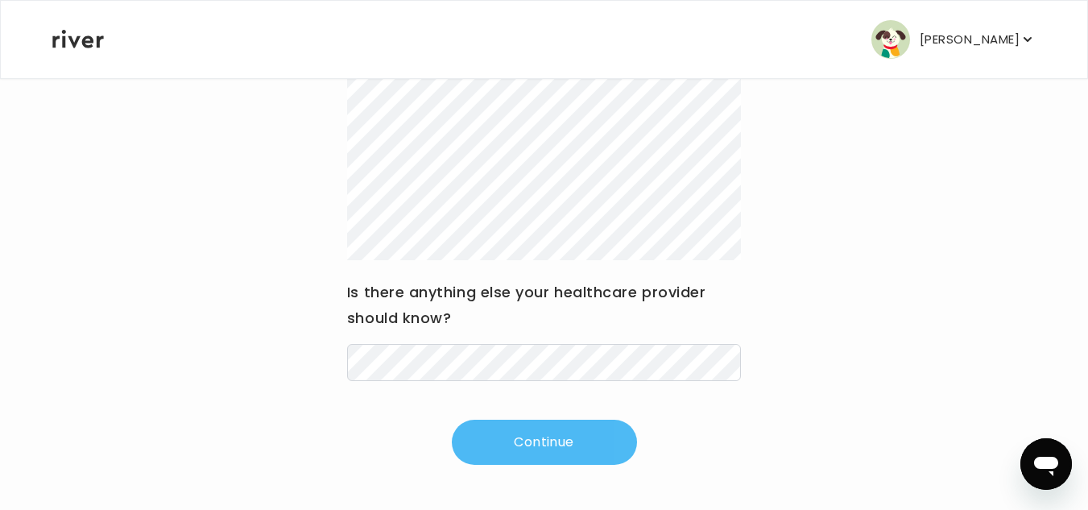
click at [536, 444] on button "Continue" at bounding box center [544, 442] width 185 height 45
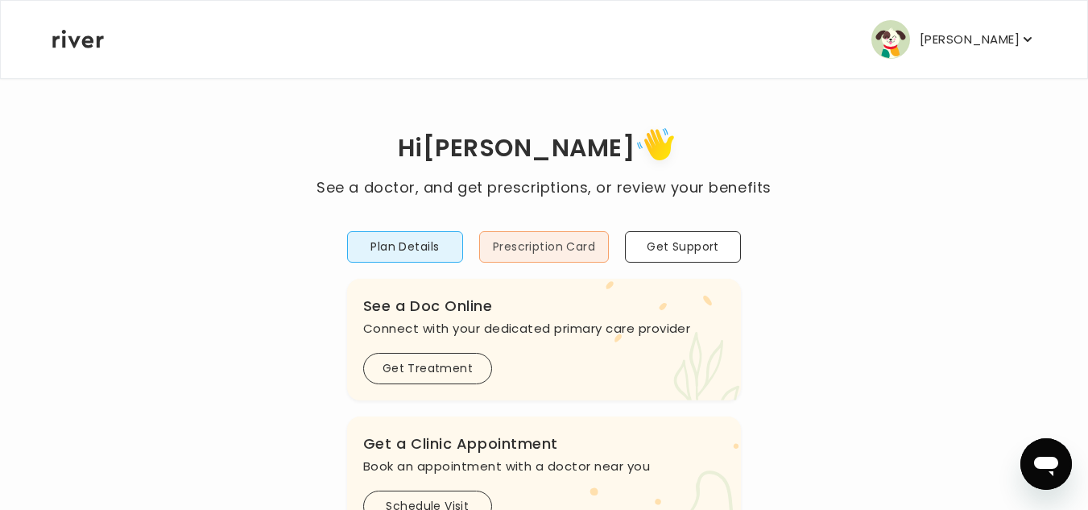
click at [536, 242] on button "Prescription Card" at bounding box center [544, 246] width 130 height 31
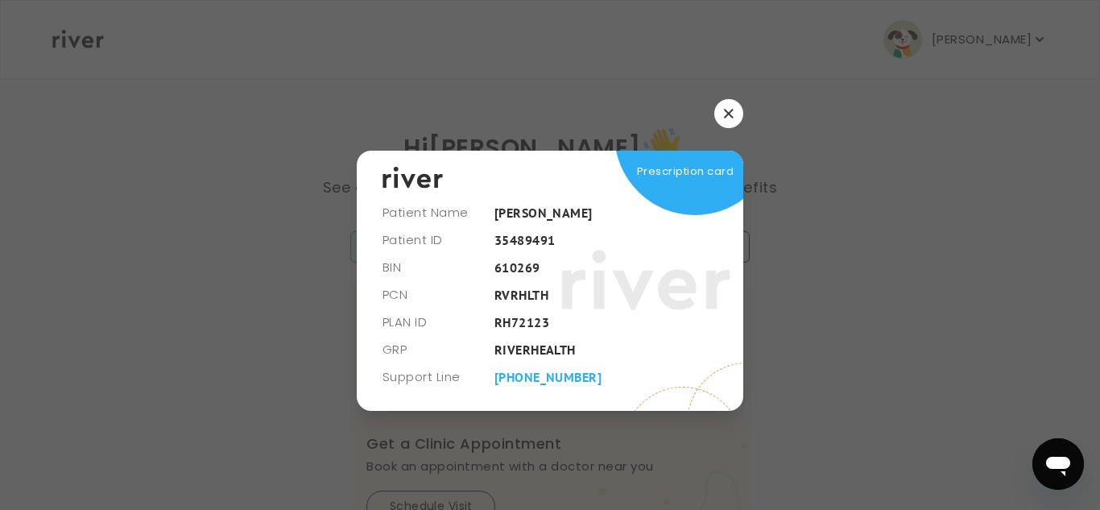
click at [742, 112] on button "button" at bounding box center [728, 113] width 29 height 29
